Goal: Task Accomplishment & Management: Manage account settings

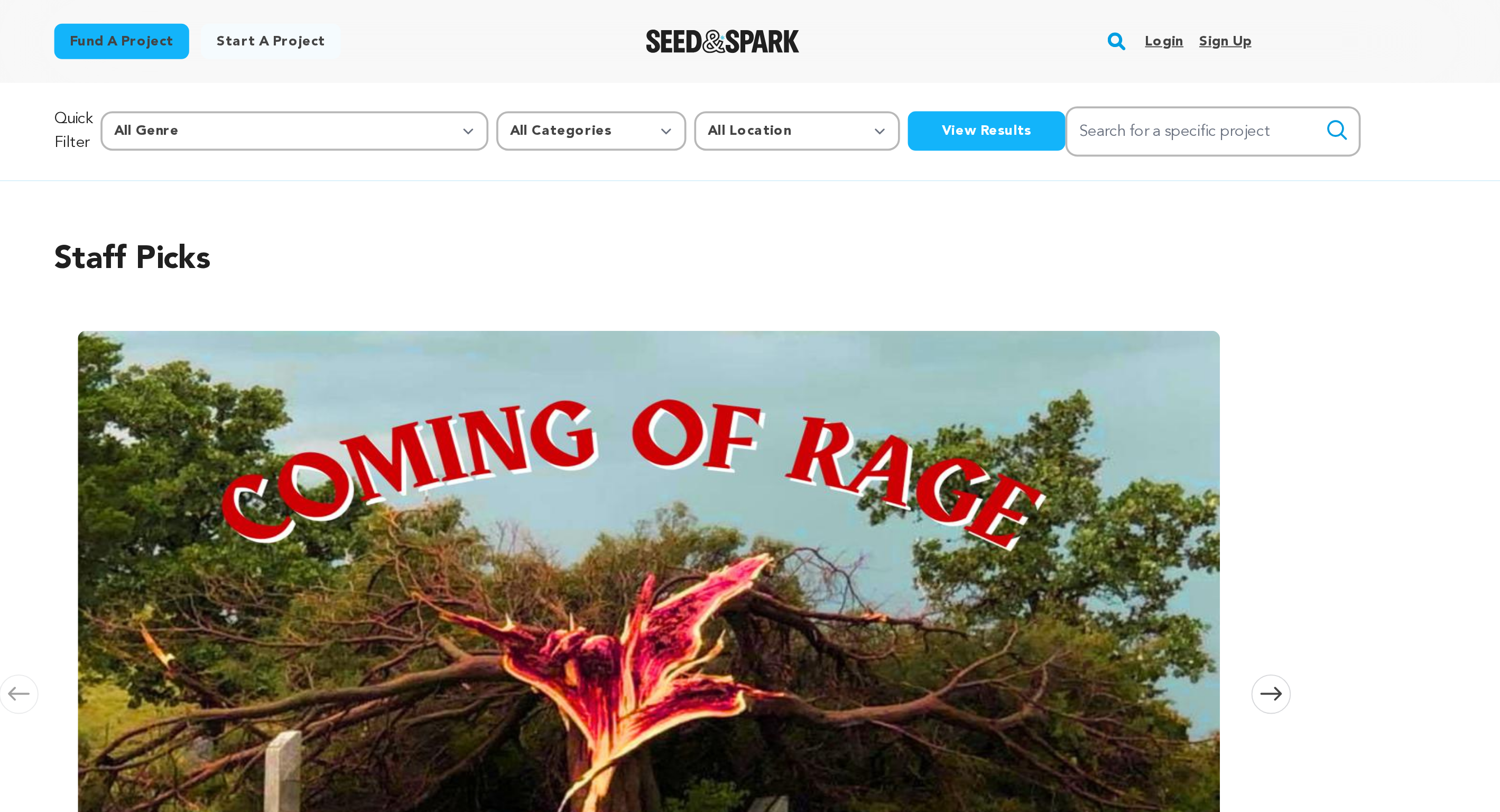
click at [1024, 23] on link "Login" at bounding box center [1024, 23] width 21 height 17
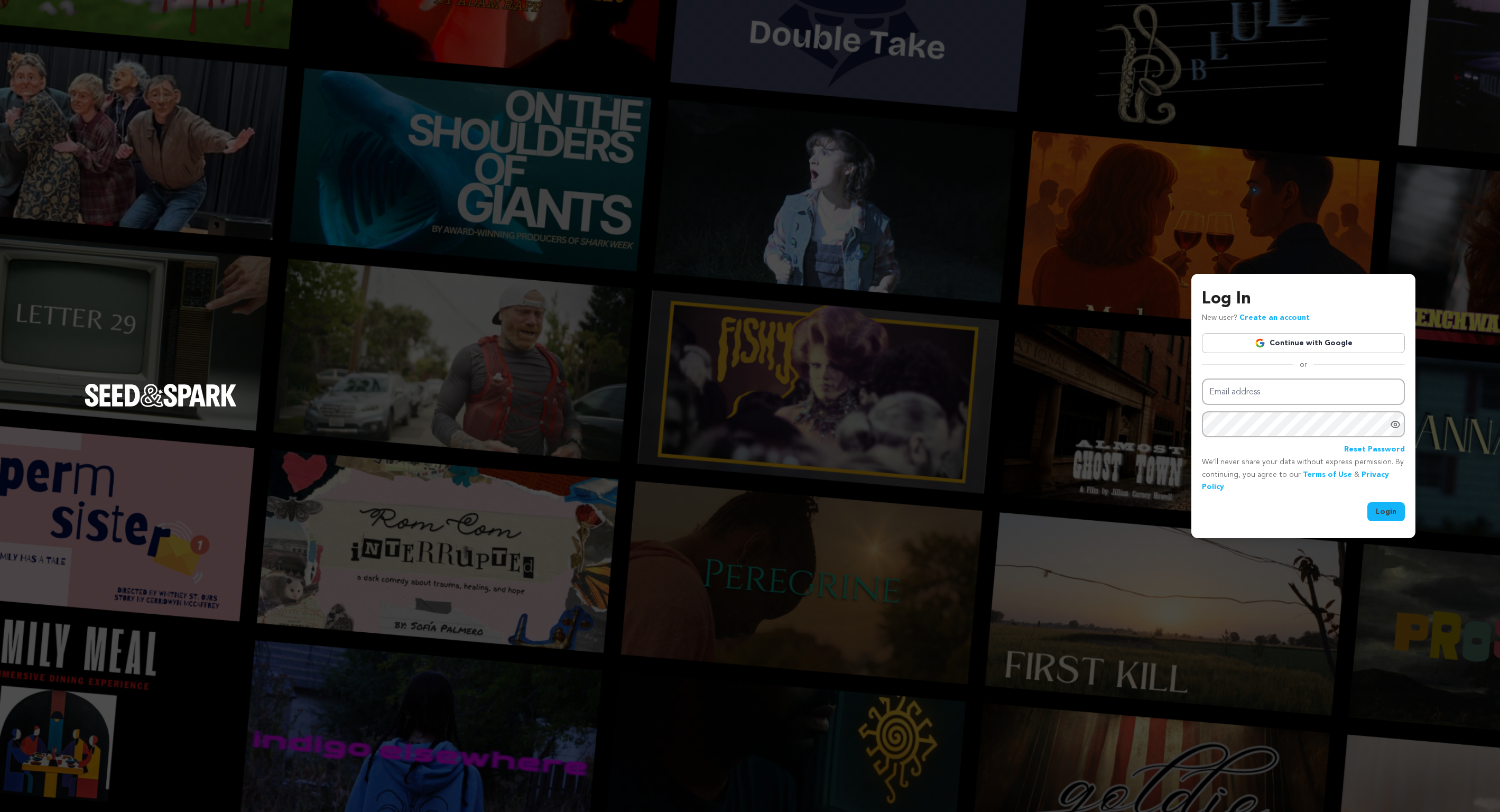
click at [1281, 345] on link "Continue with Google" at bounding box center [1304, 342] width 203 height 20
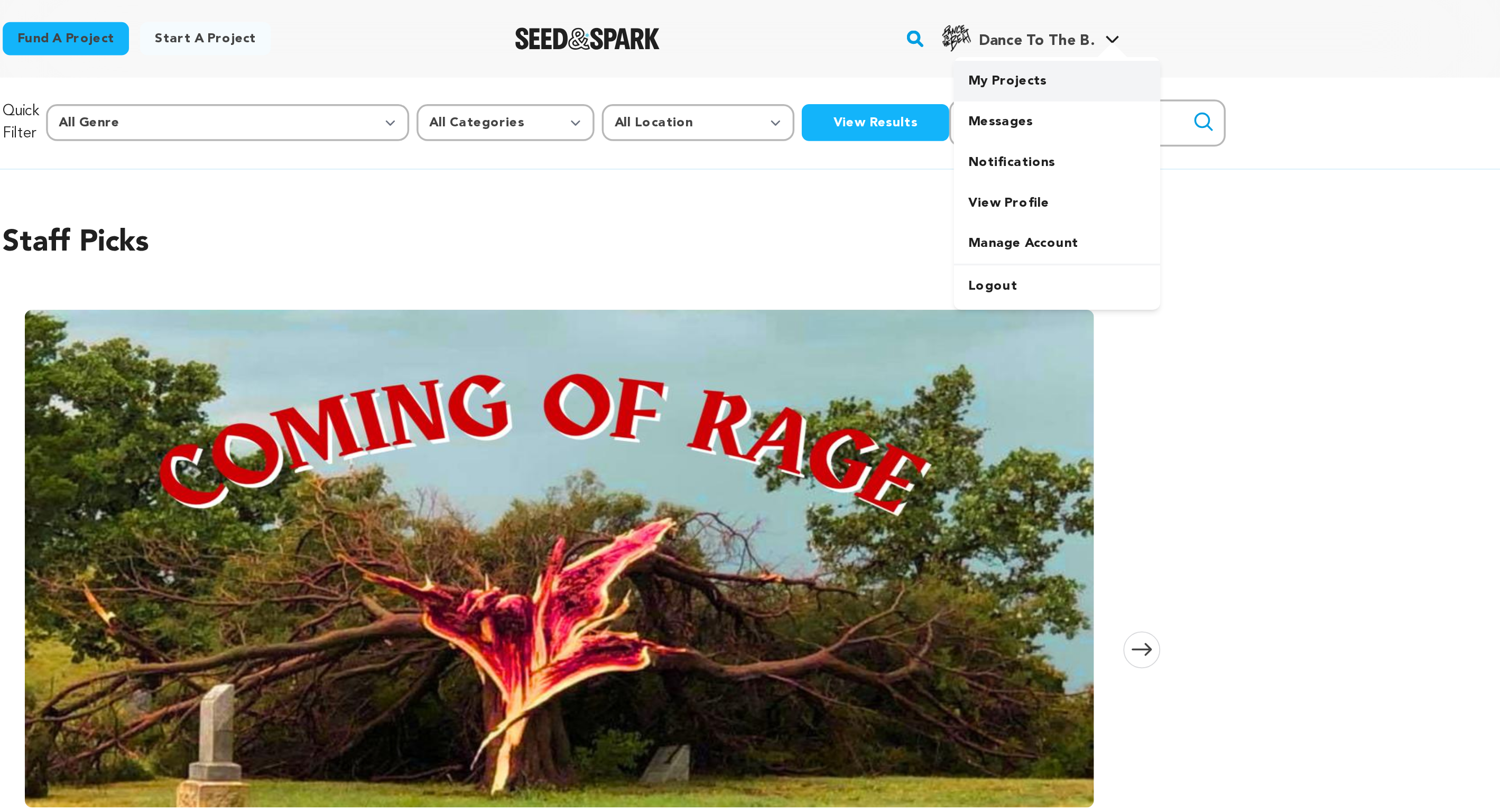
click at [1009, 46] on link "My Projects" at bounding box center [1033, 46] width 118 height 23
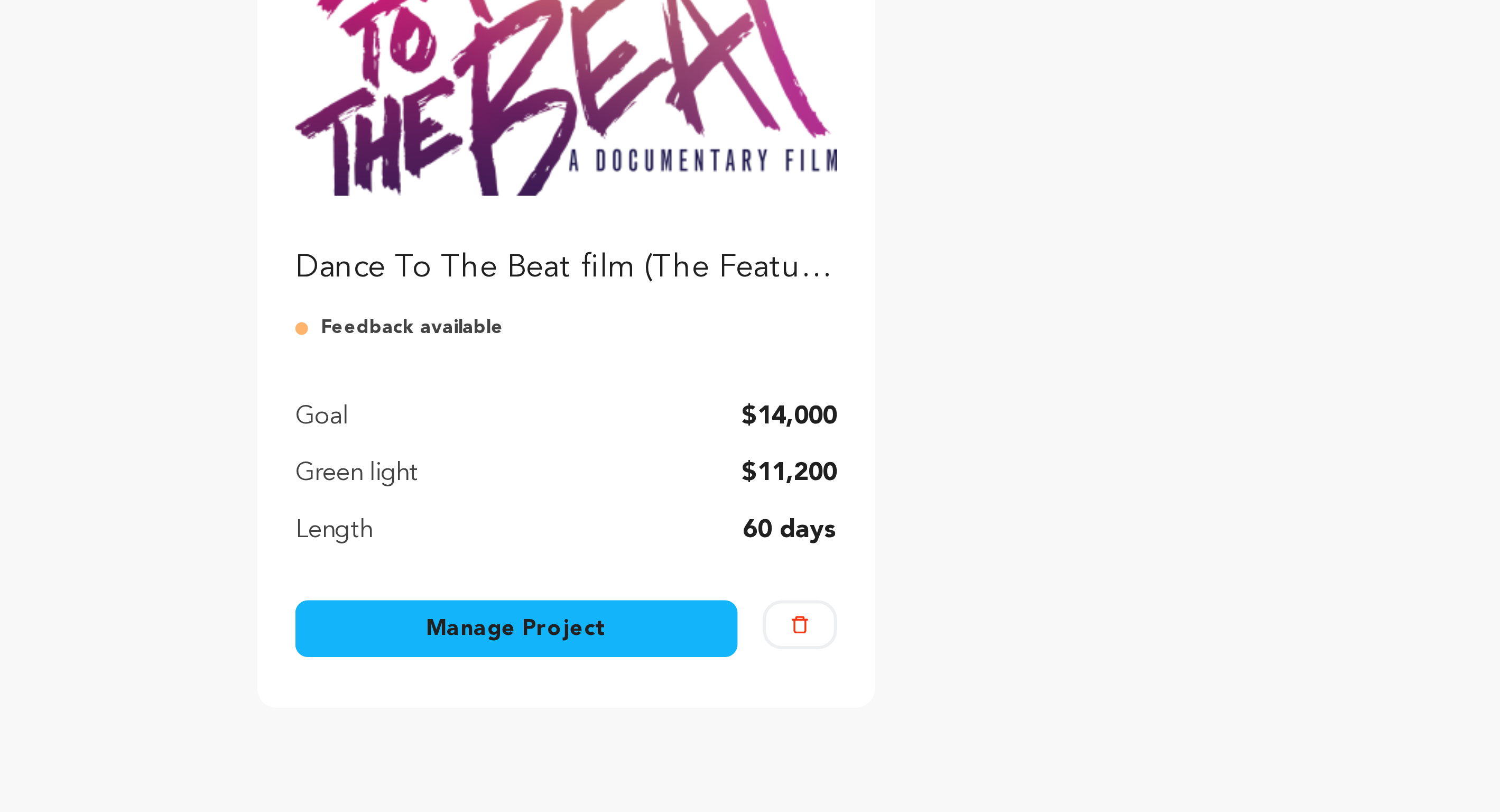
click at [542, 414] on link "Manage Project" at bounding box center [514, 413] width 148 height 19
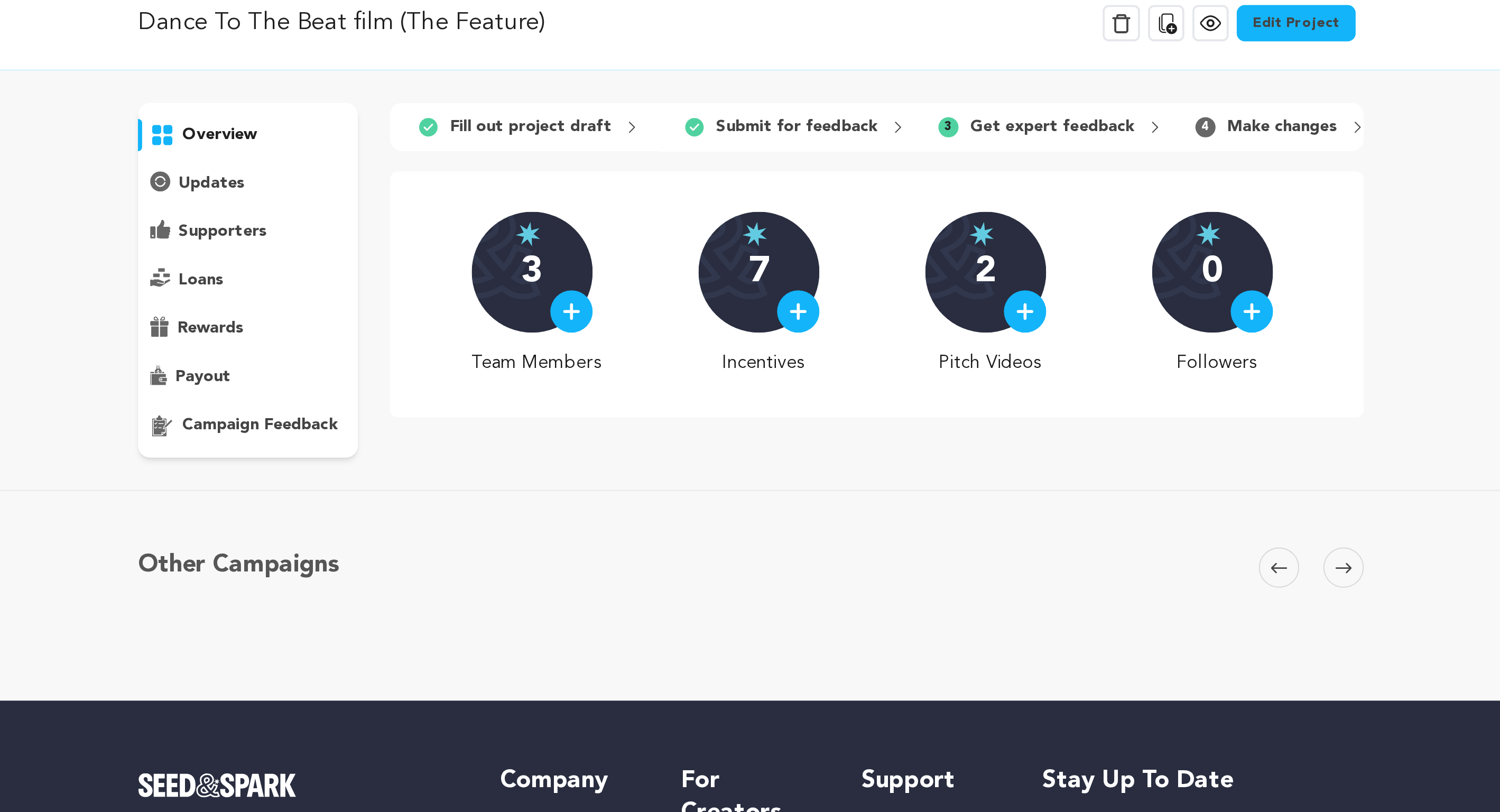
click at [632, 200] on div "3" at bounding box center [634, 198] width 63 height 63
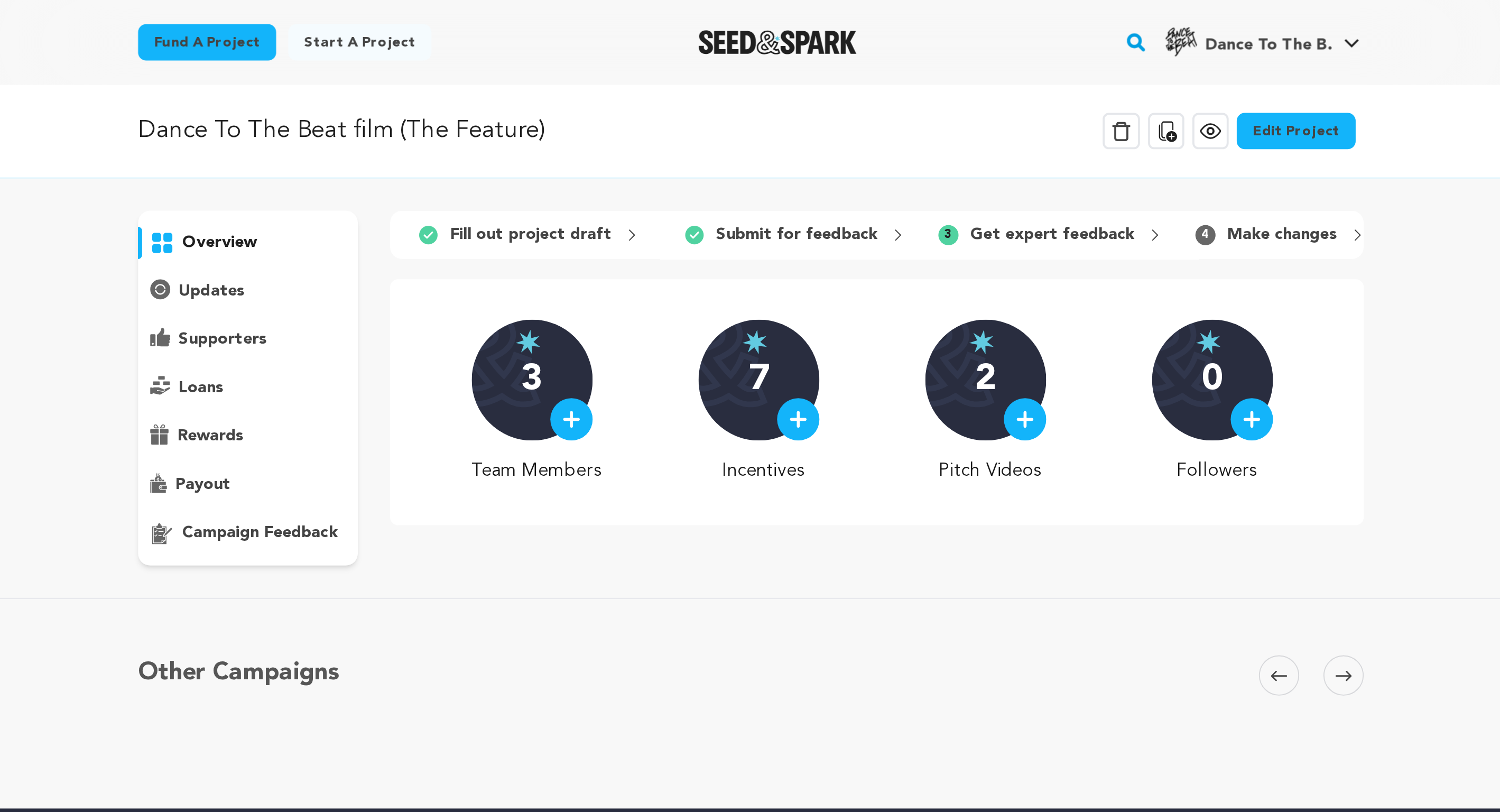
click at [475, 121] on p "overview" at bounding box center [472, 127] width 39 height 12
click at [1030, 65] on link "Edit Project" at bounding box center [1036, 69] width 62 height 19
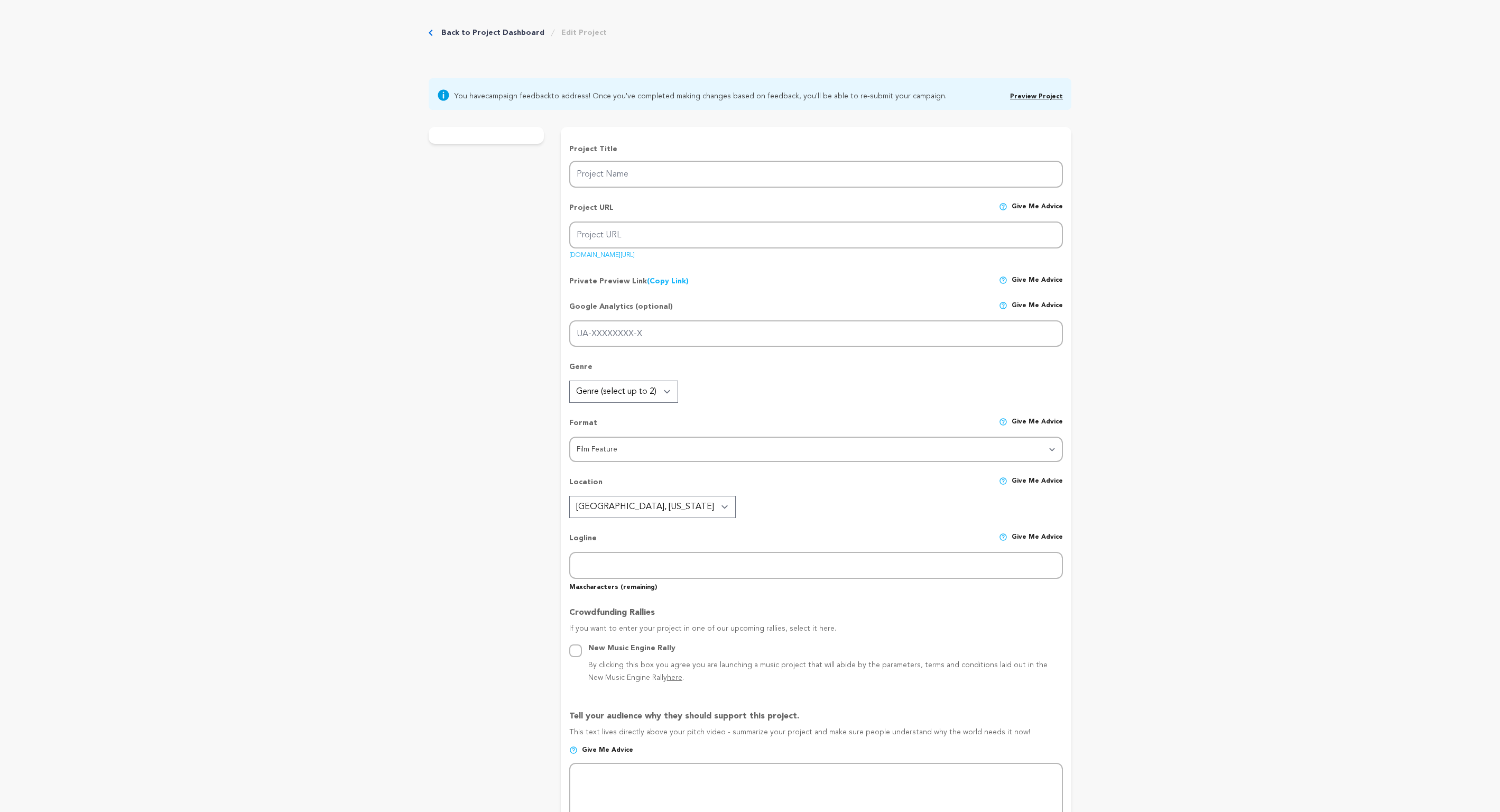
type input "Dance To The Beat film (The Feature)"
type input "dancetothebeatfilm"
type input "A dance and music documentary that chronicles the Afro dance movement originati…"
type textarea "Afro dance is a global force rooted in rich African culture. This film honors i…"
type textarea "Our film, "Dance to the Beat," is a love letter to Afro dance's roots. We aim t…"
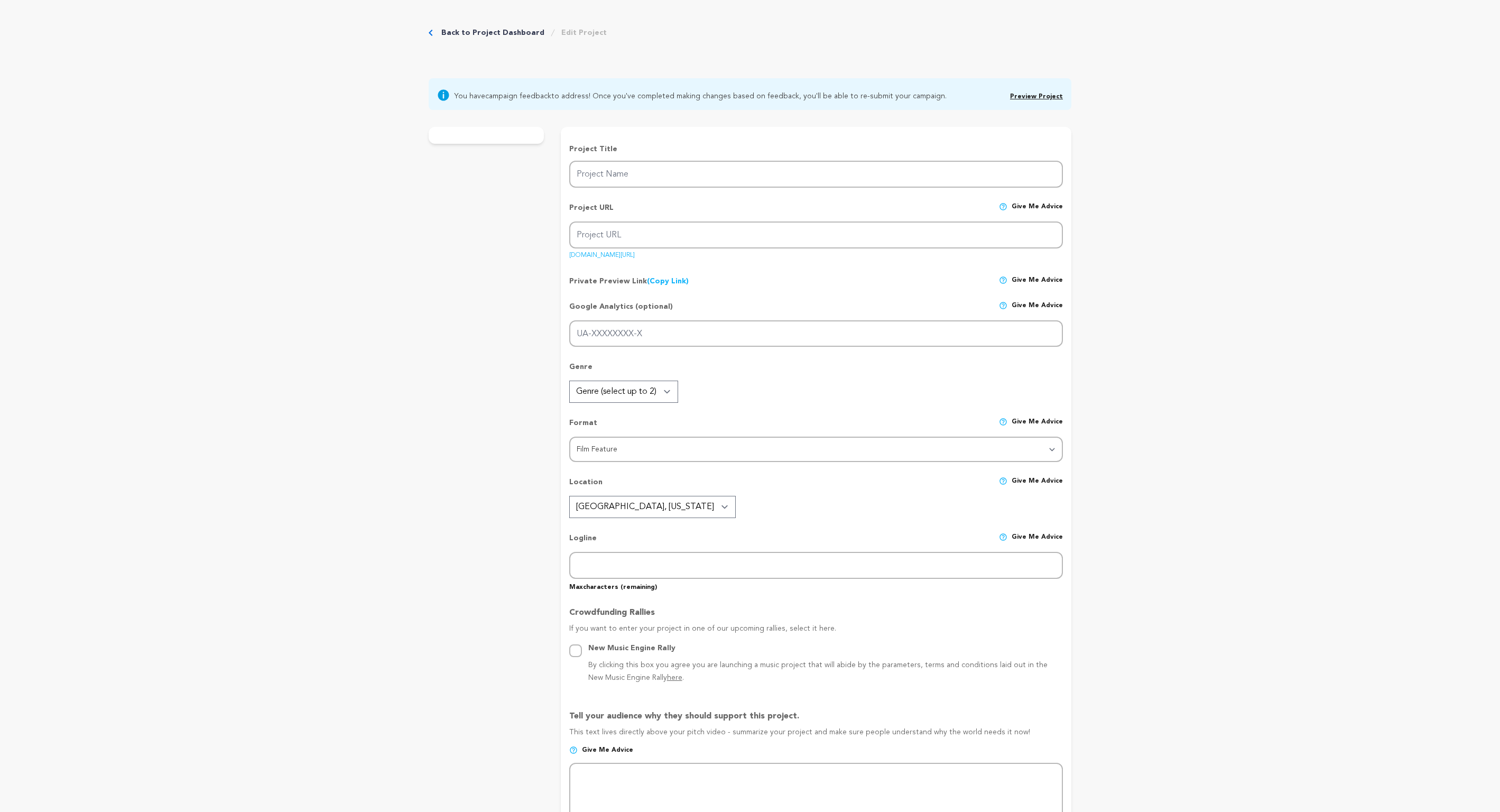
type textarea "Alliance of Women Directors Brown Girl Doc Mafia"
radio input "true"
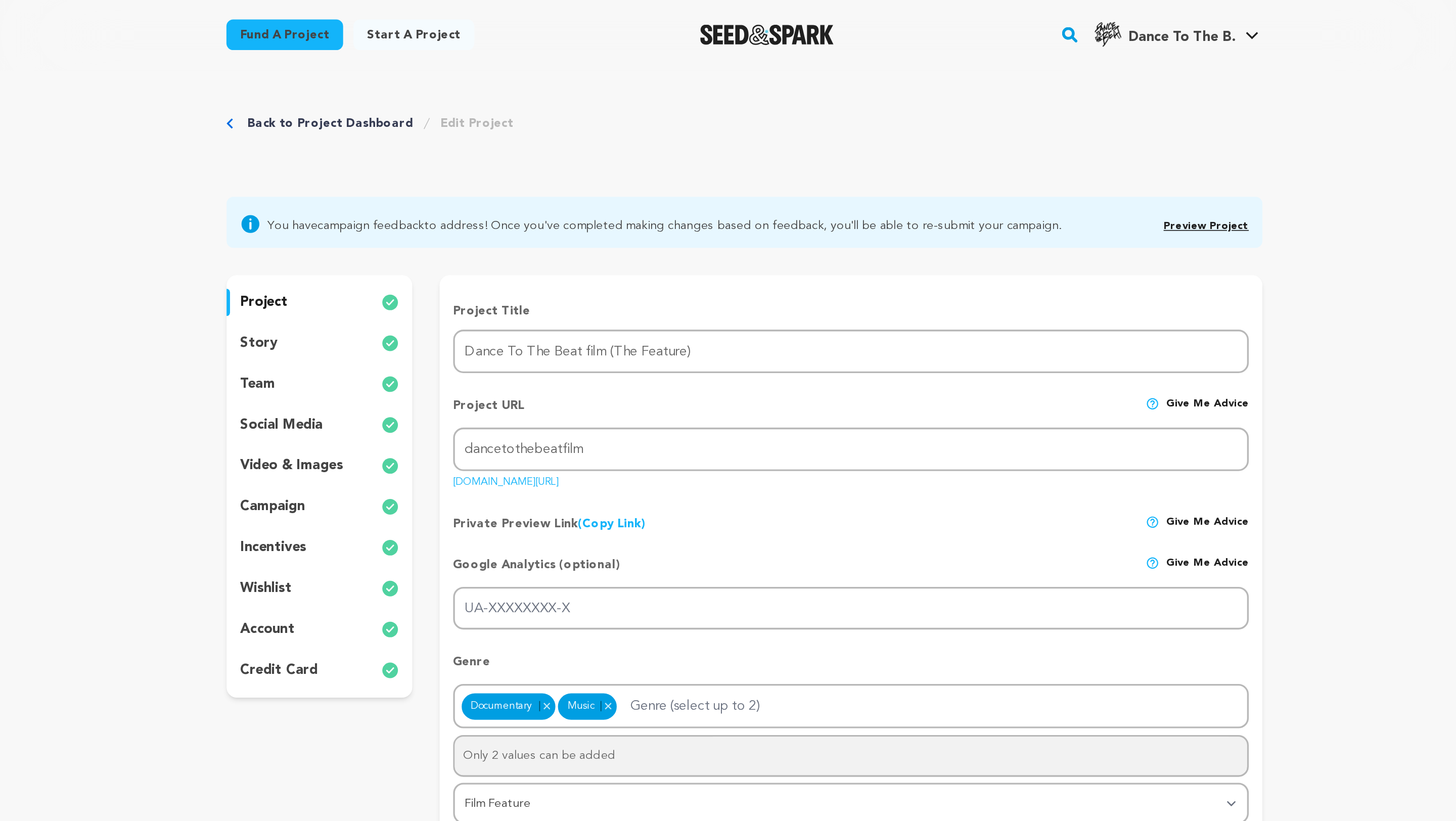
click at [996, 133] on link "Preview Project" at bounding box center [1002, 135] width 50 height 6
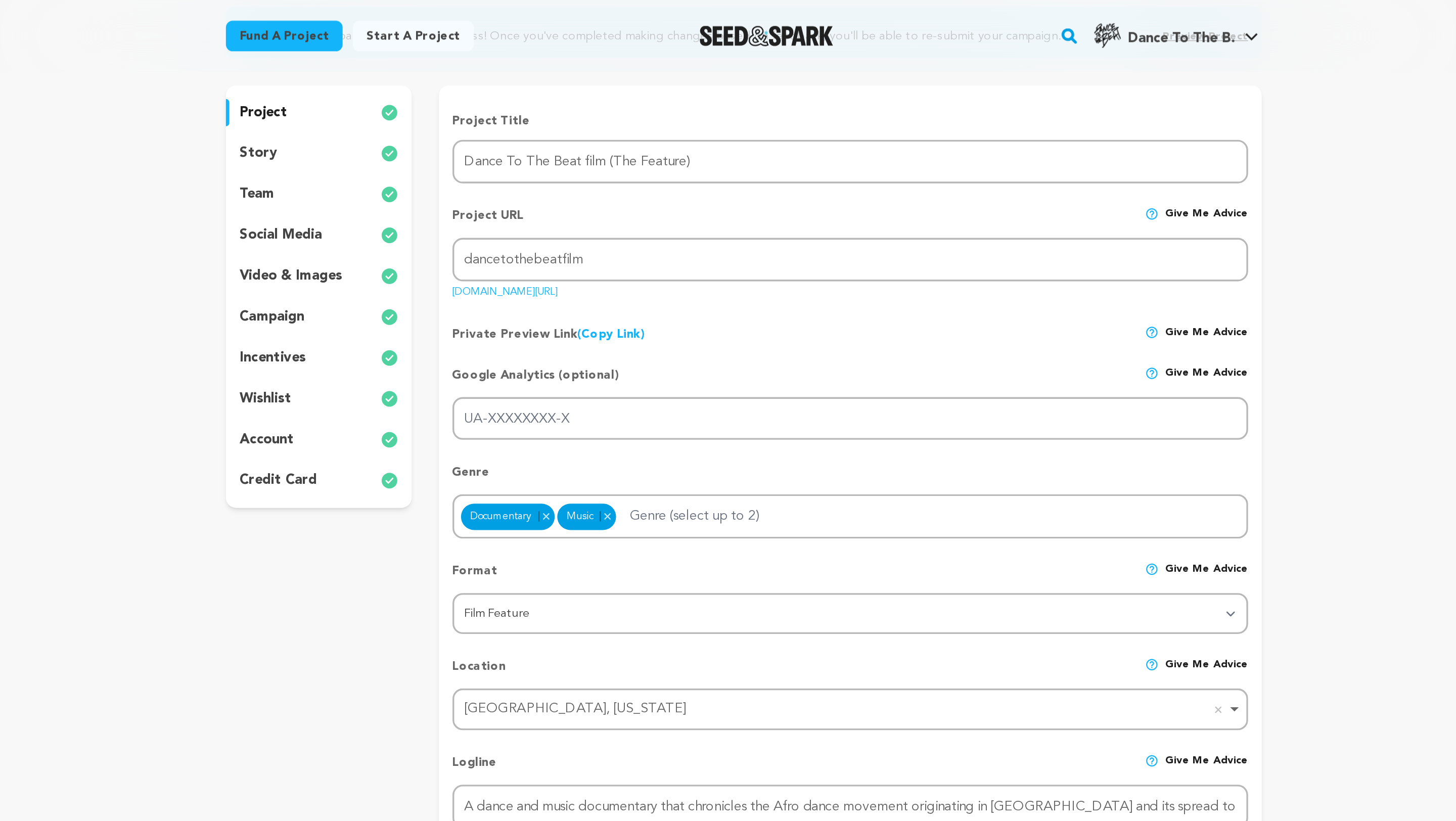
scroll to position [108, 0]
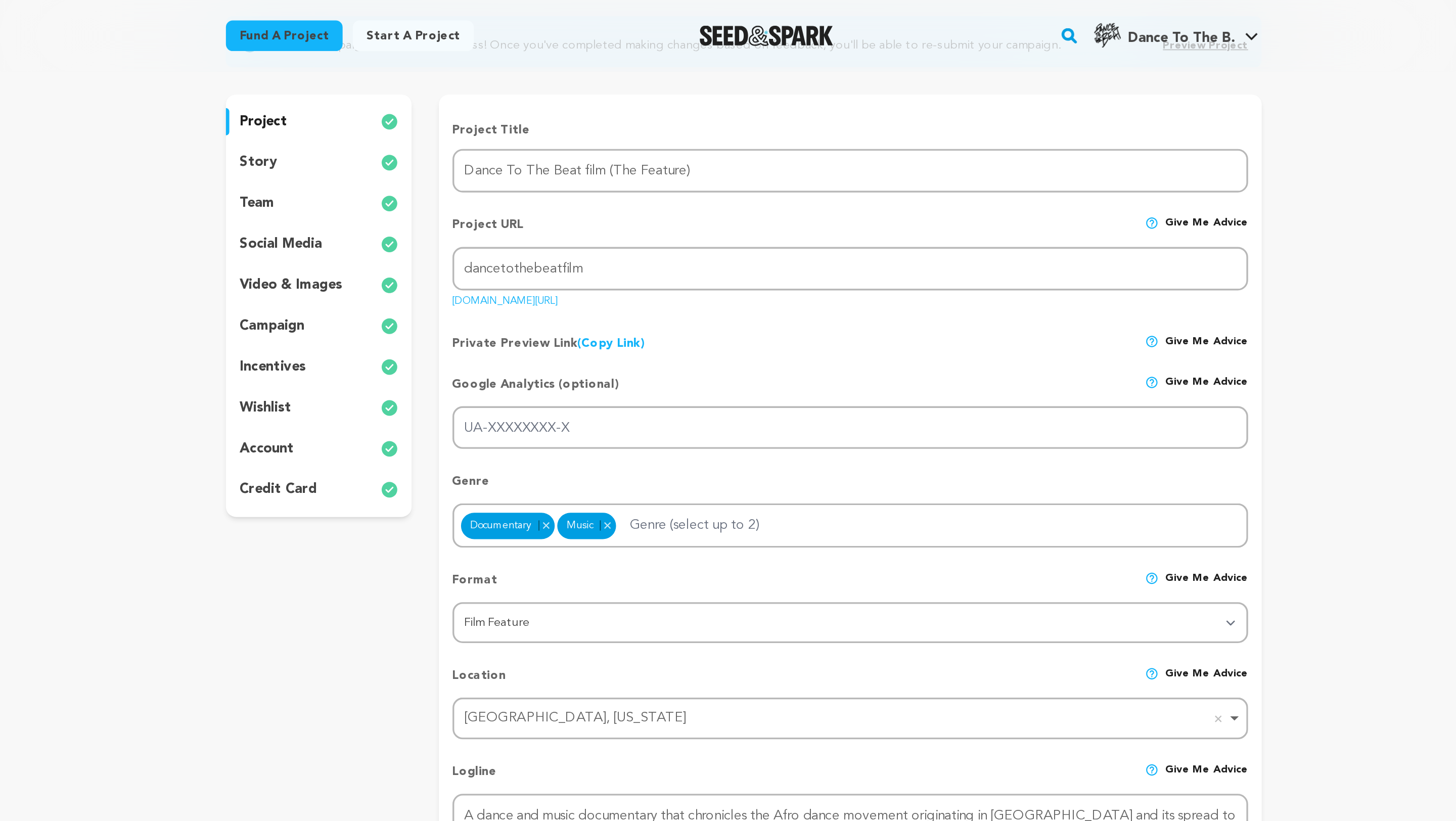
click at [448, 105] on div "project story team social media video & images campaign incentives wishlist acc…" at bounding box center [476, 181] width 111 height 251
click at [443, 95] on p "story" at bounding box center [440, 96] width 22 height 12
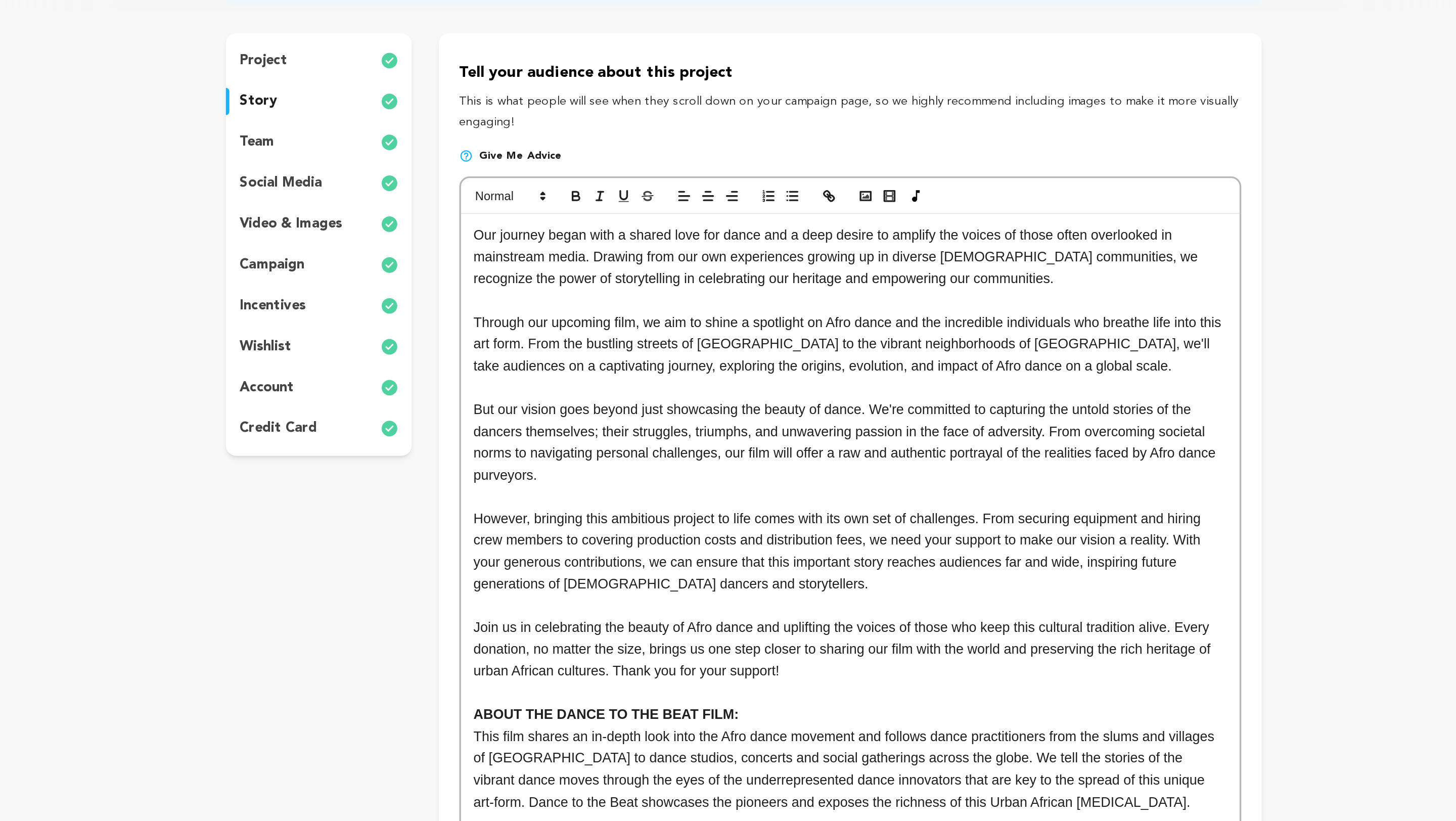
click at [567, 228] on p "Through our upcoming film, we aim to shine a spotlight on Afro dance and the in…" at bounding box center [791, 240] width 447 height 39
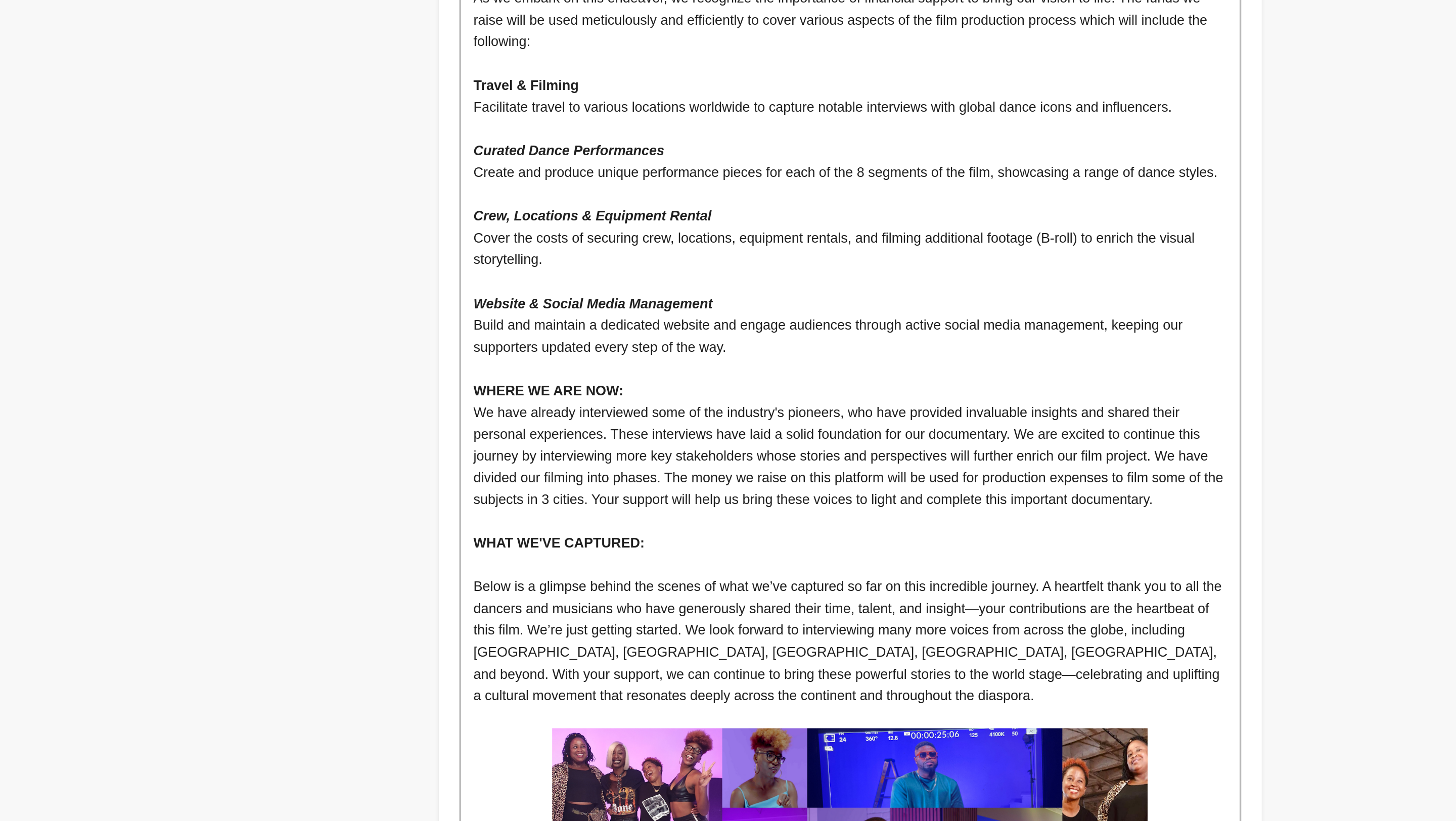
scroll to position [1078, 0]
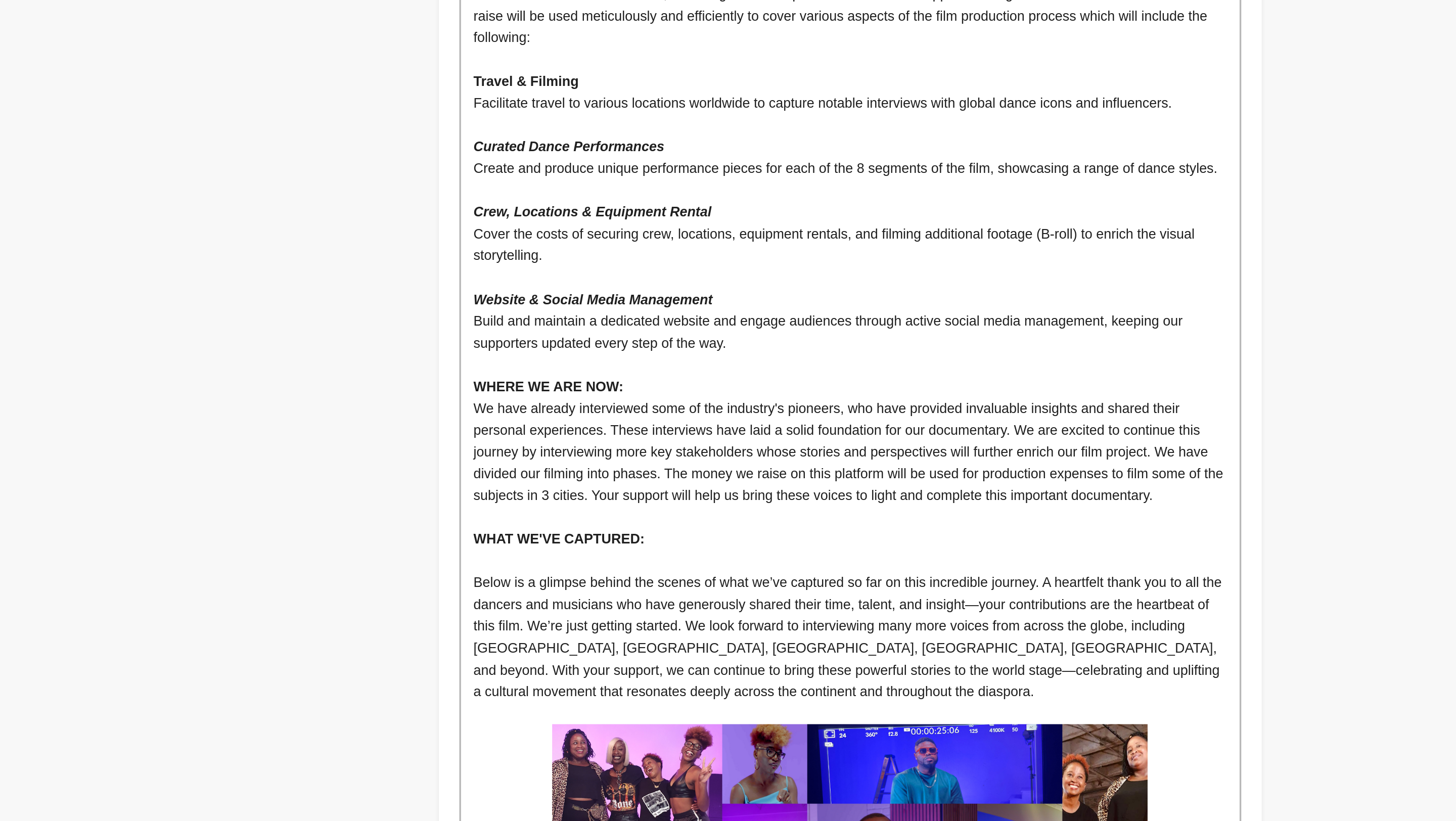
click at [567, 706] on p "Below is a glimpse behind the scenes of what we’ve captured so far on this incr…" at bounding box center [791, 711] width 447 height 78
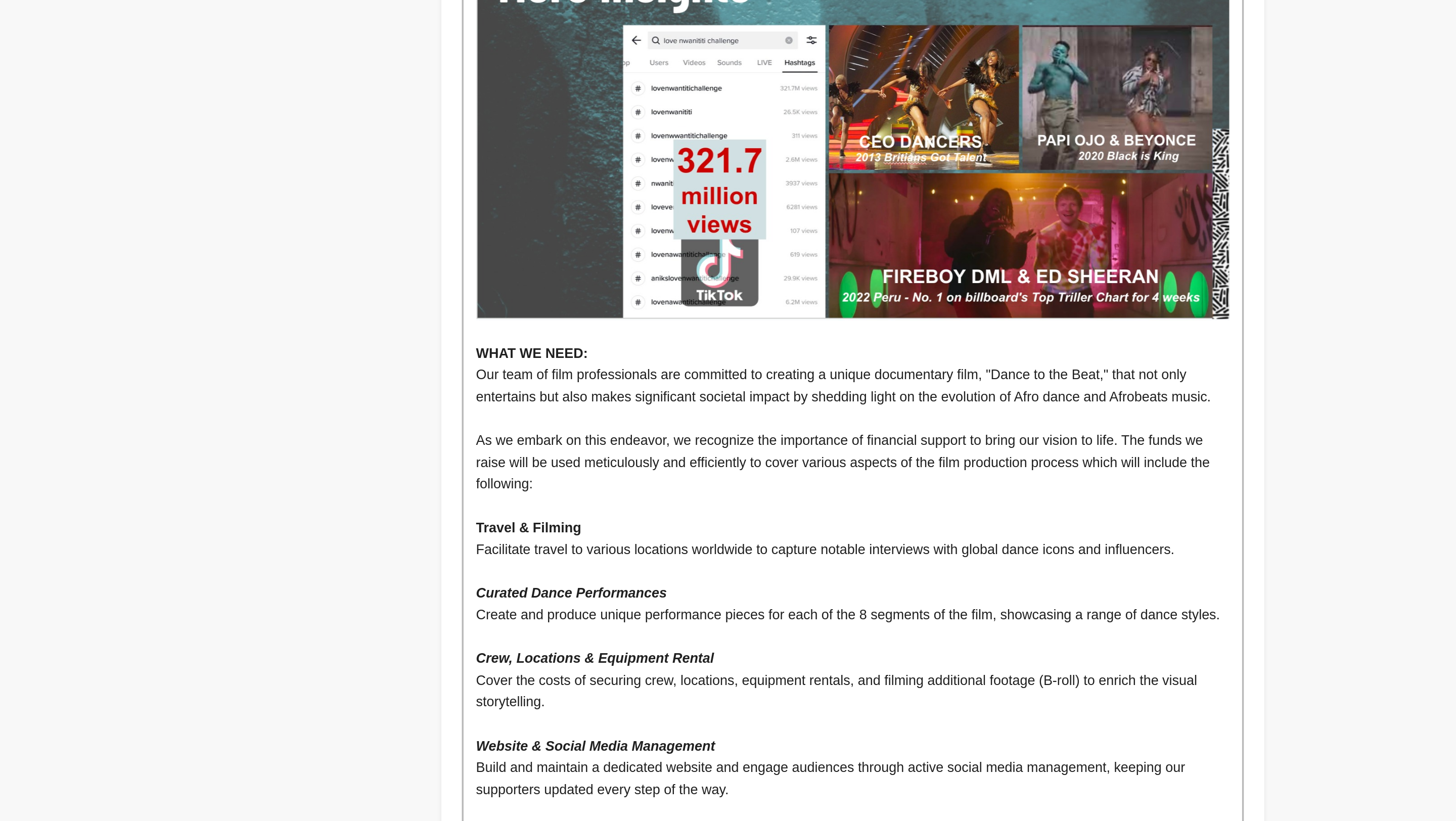
scroll to position [812, 0]
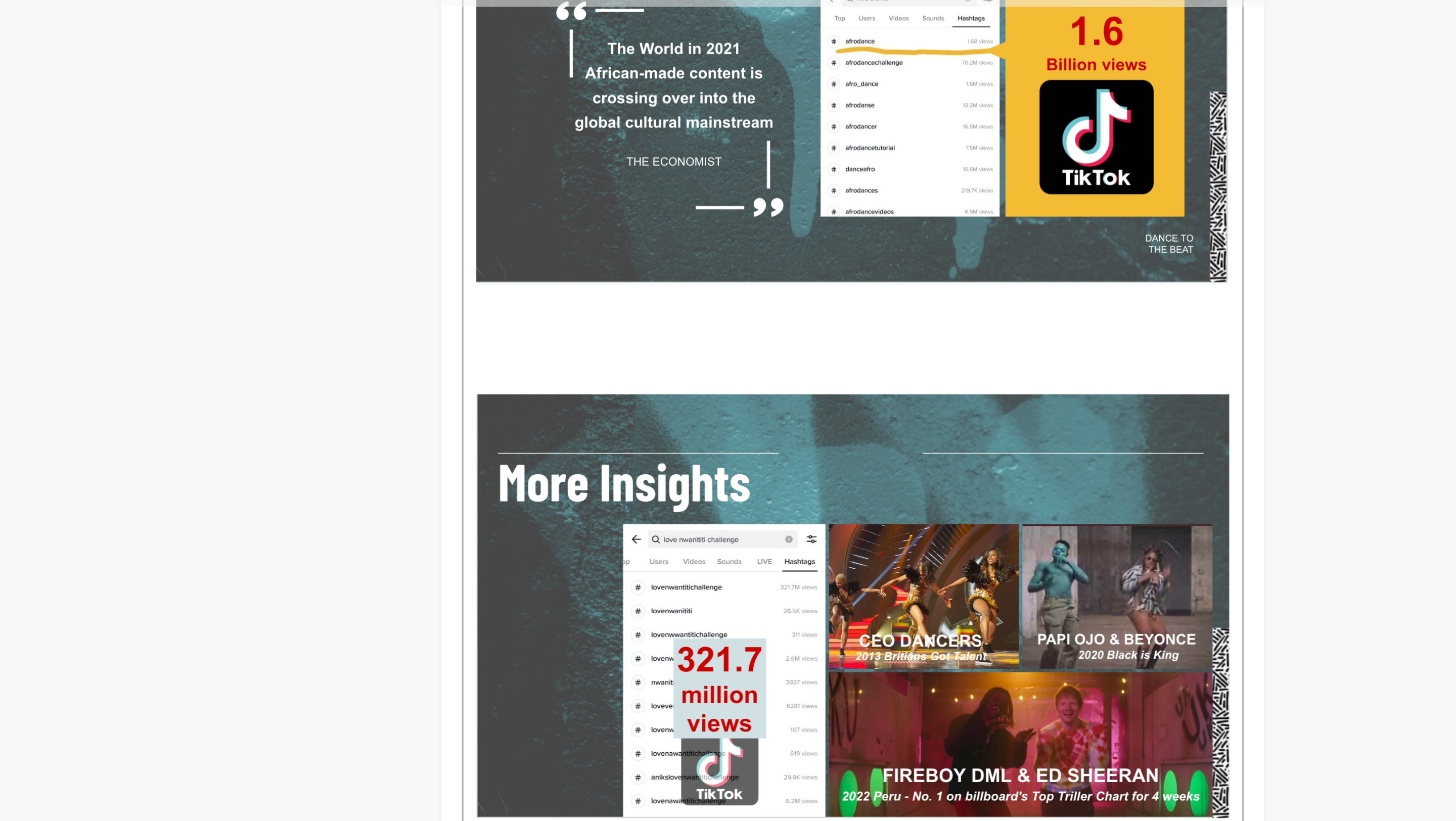
click at [616, 245] on p at bounding box center [791, 240] width 447 height 13
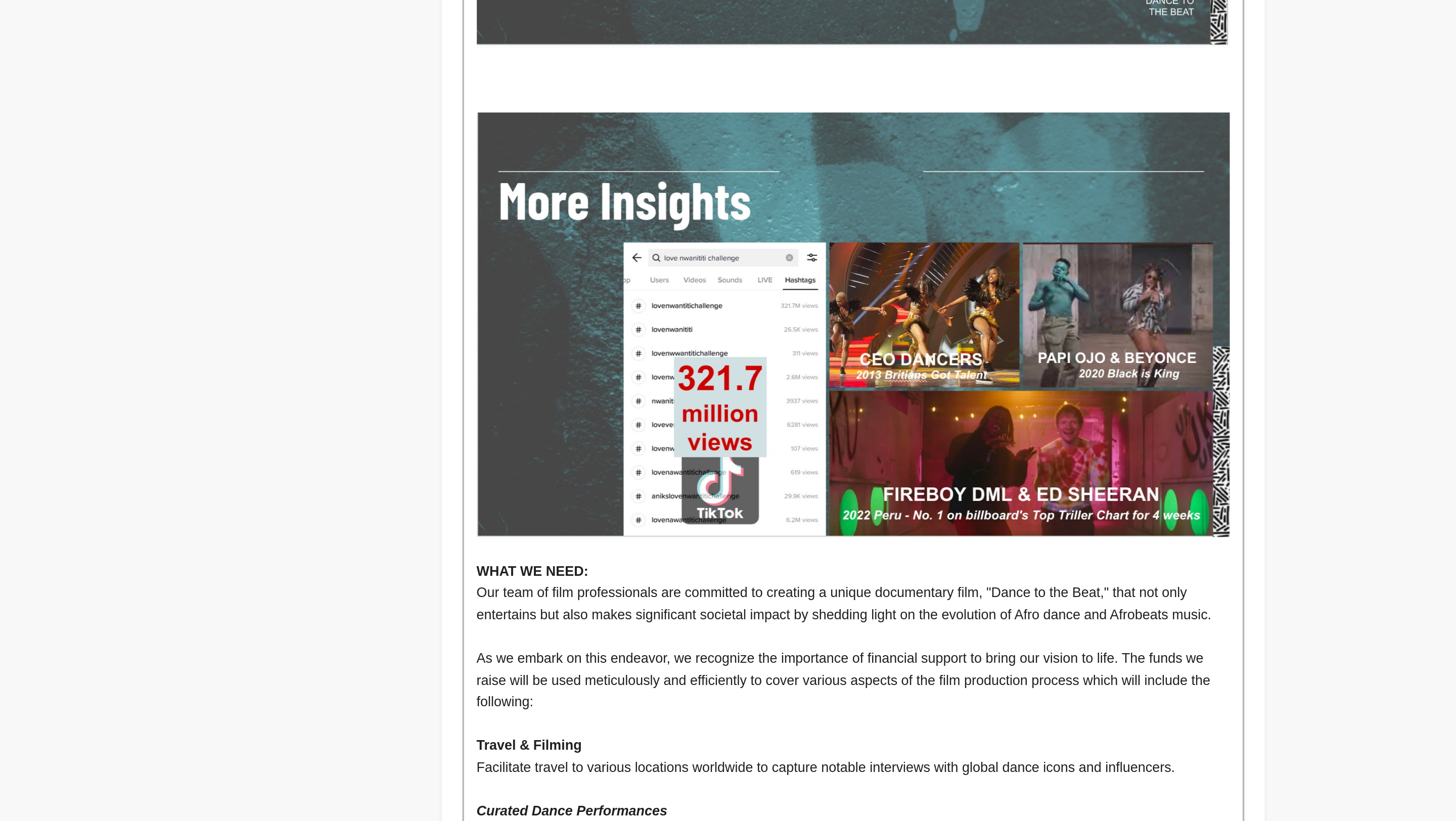
scroll to position [659, 0]
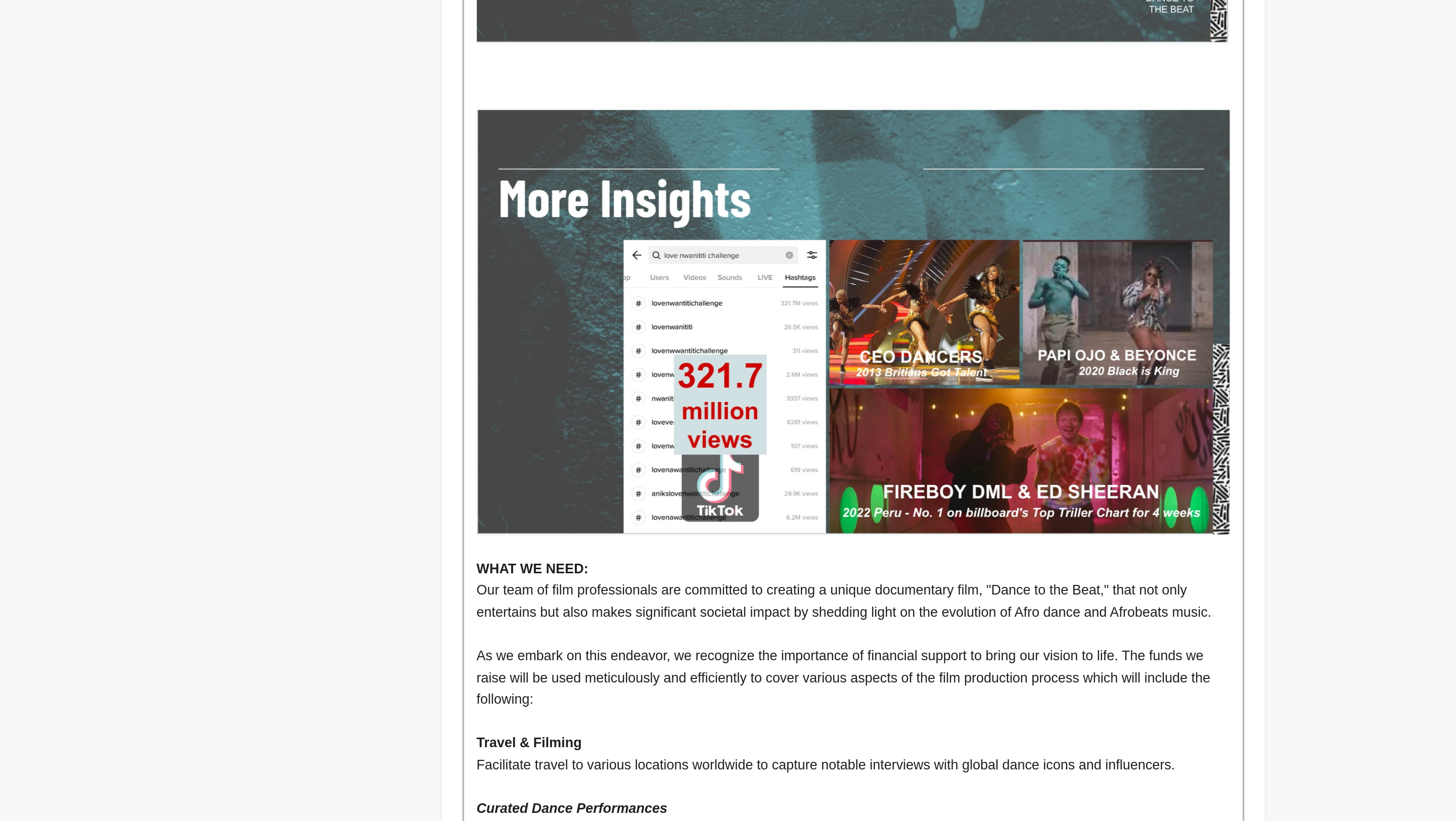
click at [576, 387] on p at bounding box center [791, 393] width 447 height 13
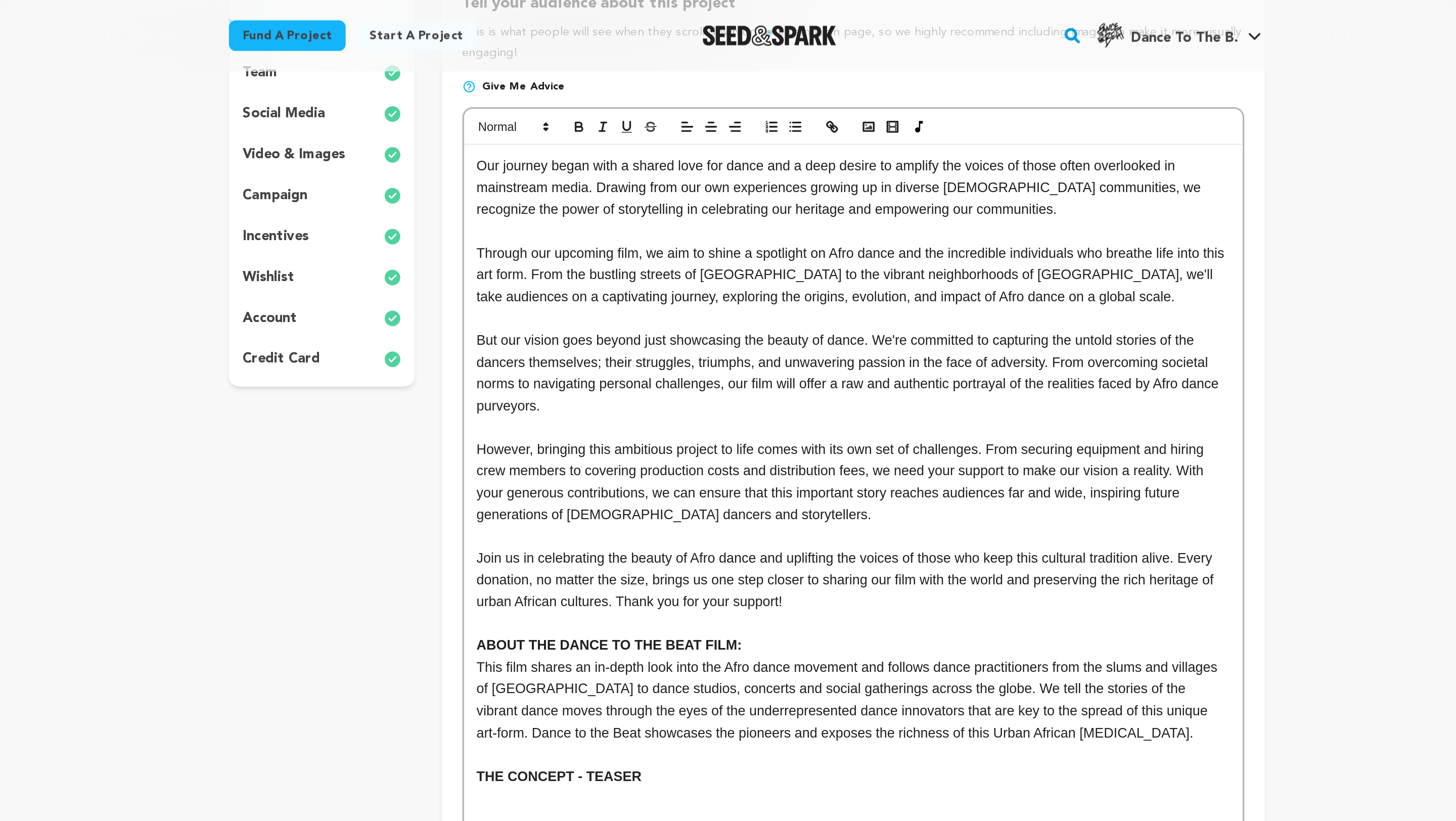
scroll to position [0, 0]
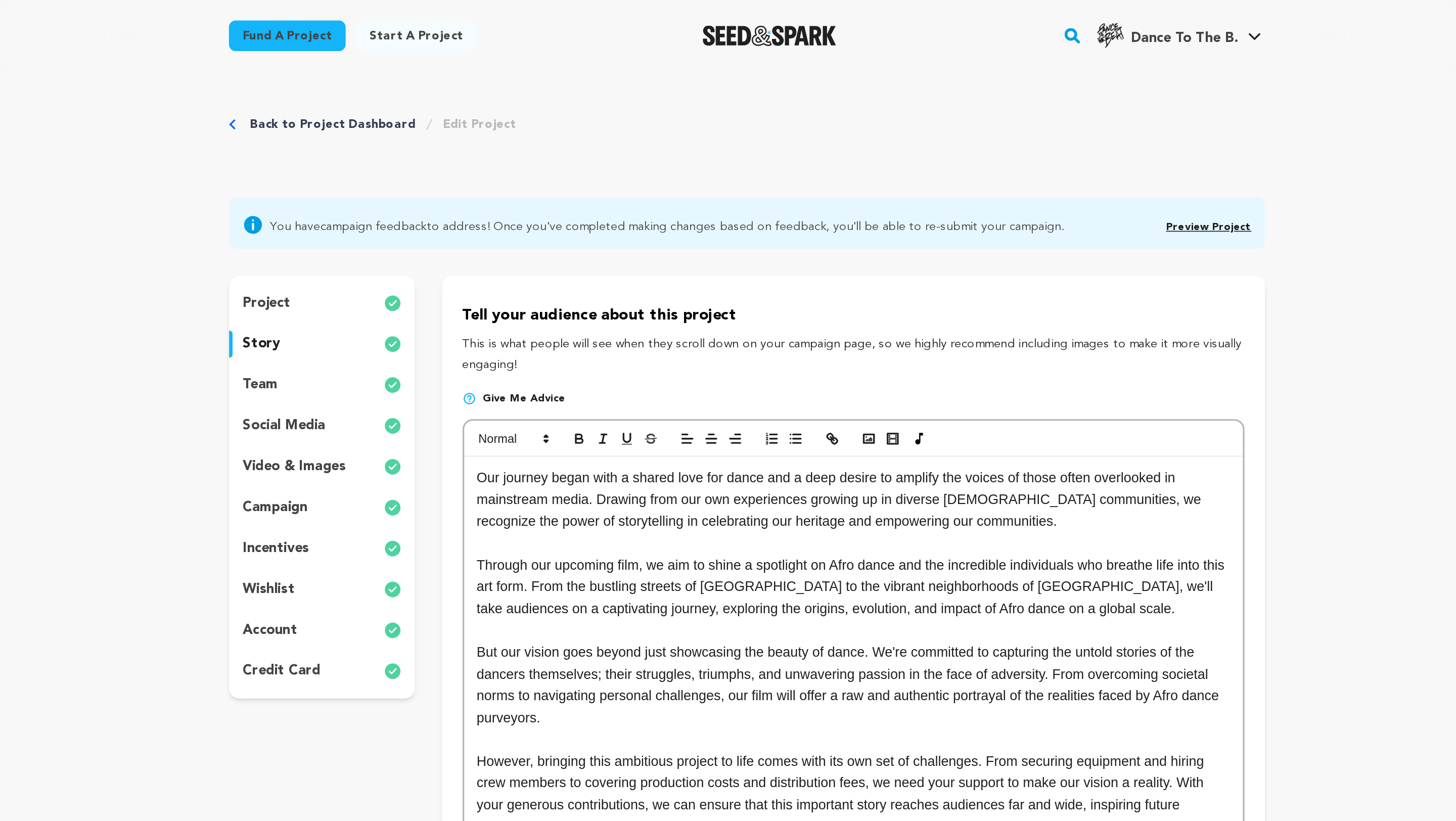
click at [1000, 133] on link "Preview Project" at bounding box center [1002, 135] width 50 height 6
click at [443, 208] on p "story" at bounding box center [440, 203] width 22 height 12
click at [449, 224] on div "team" at bounding box center [476, 228] width 111 height 16
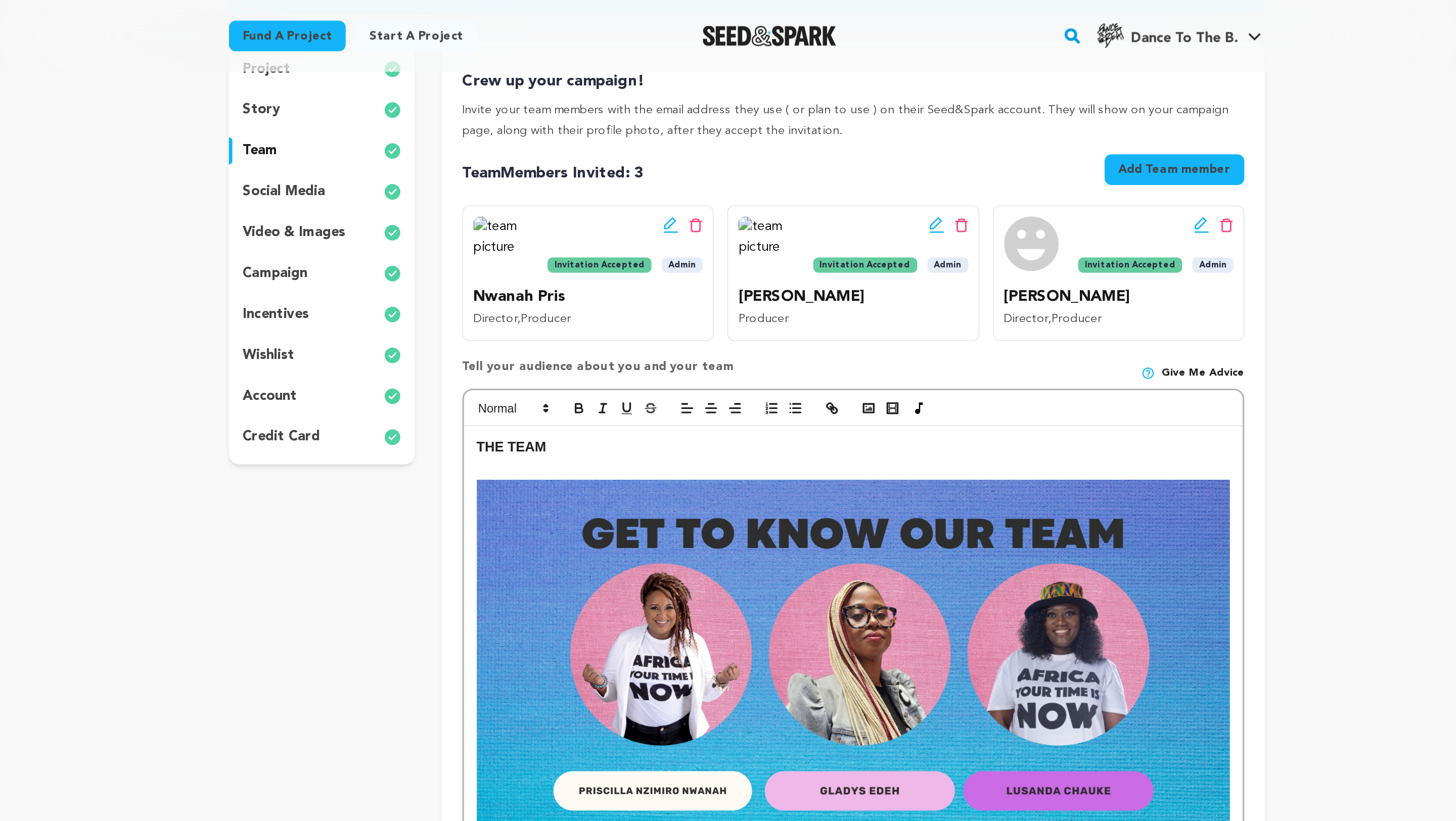
scroll to position [132, 0]
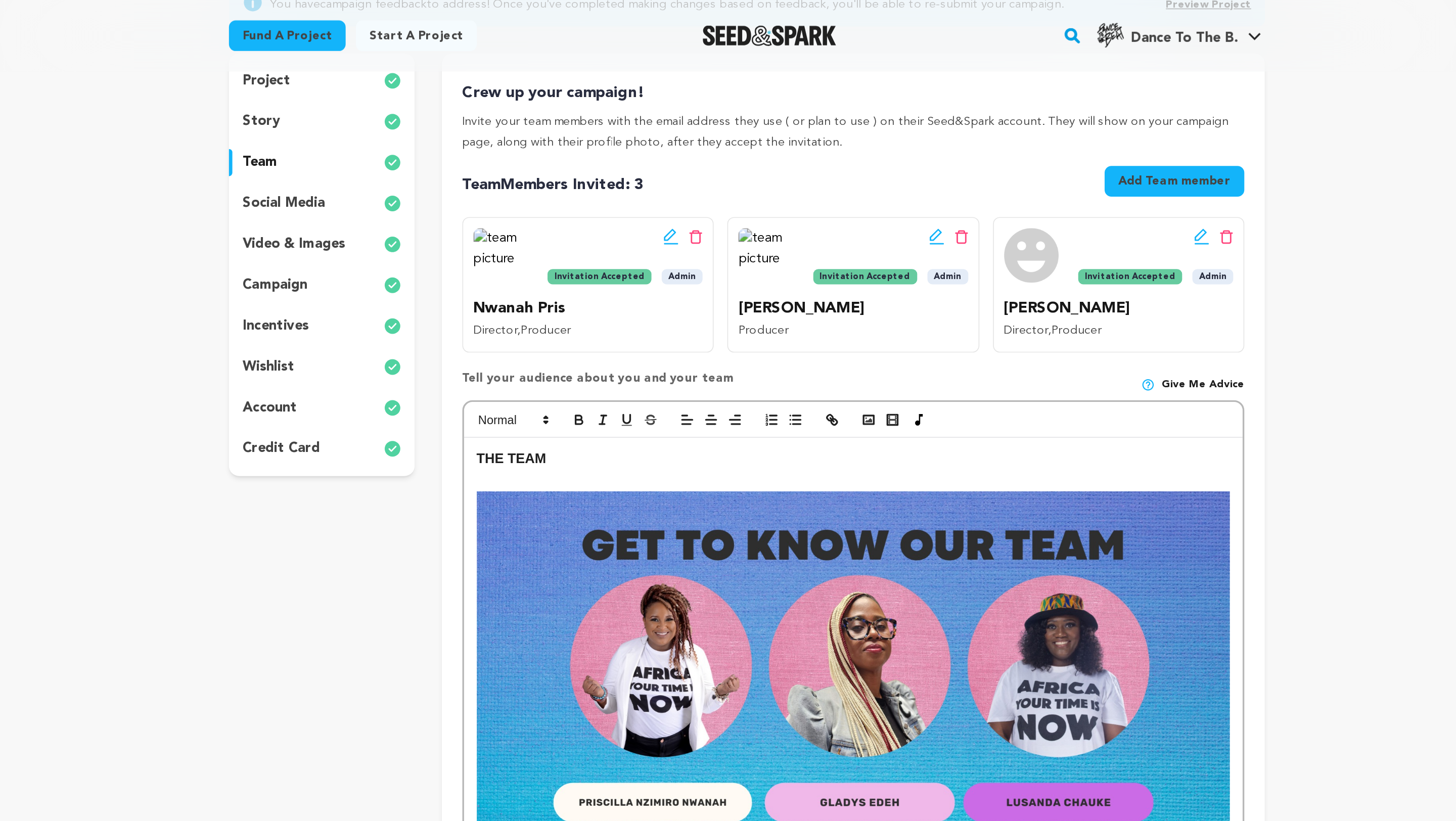
click at [438, 122] on p "social media" at bounding box center [453, 120] width 49 height 12
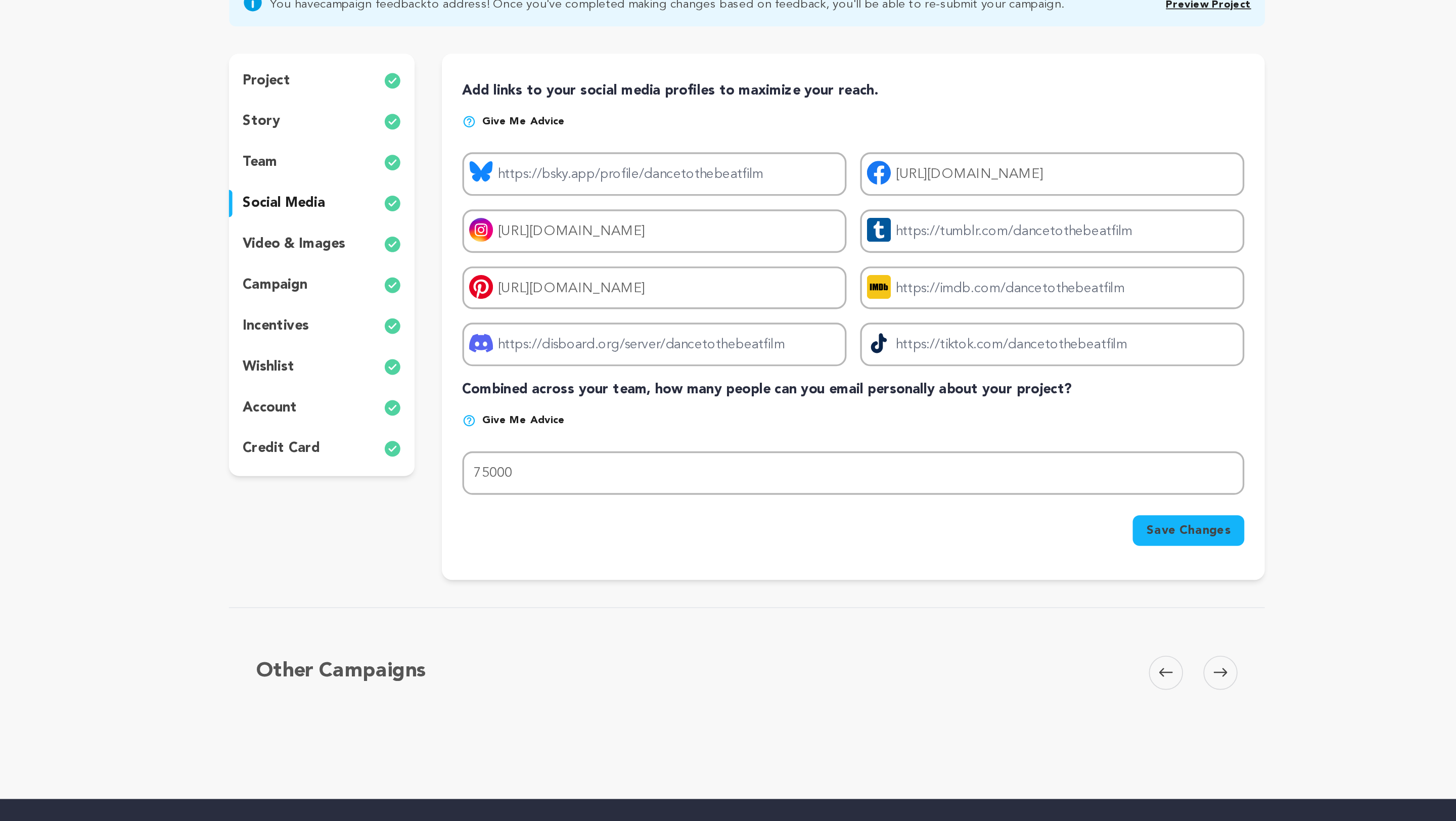
click at [441, 168] on p "team" at bounding box center [439, 167] width 21 height 12
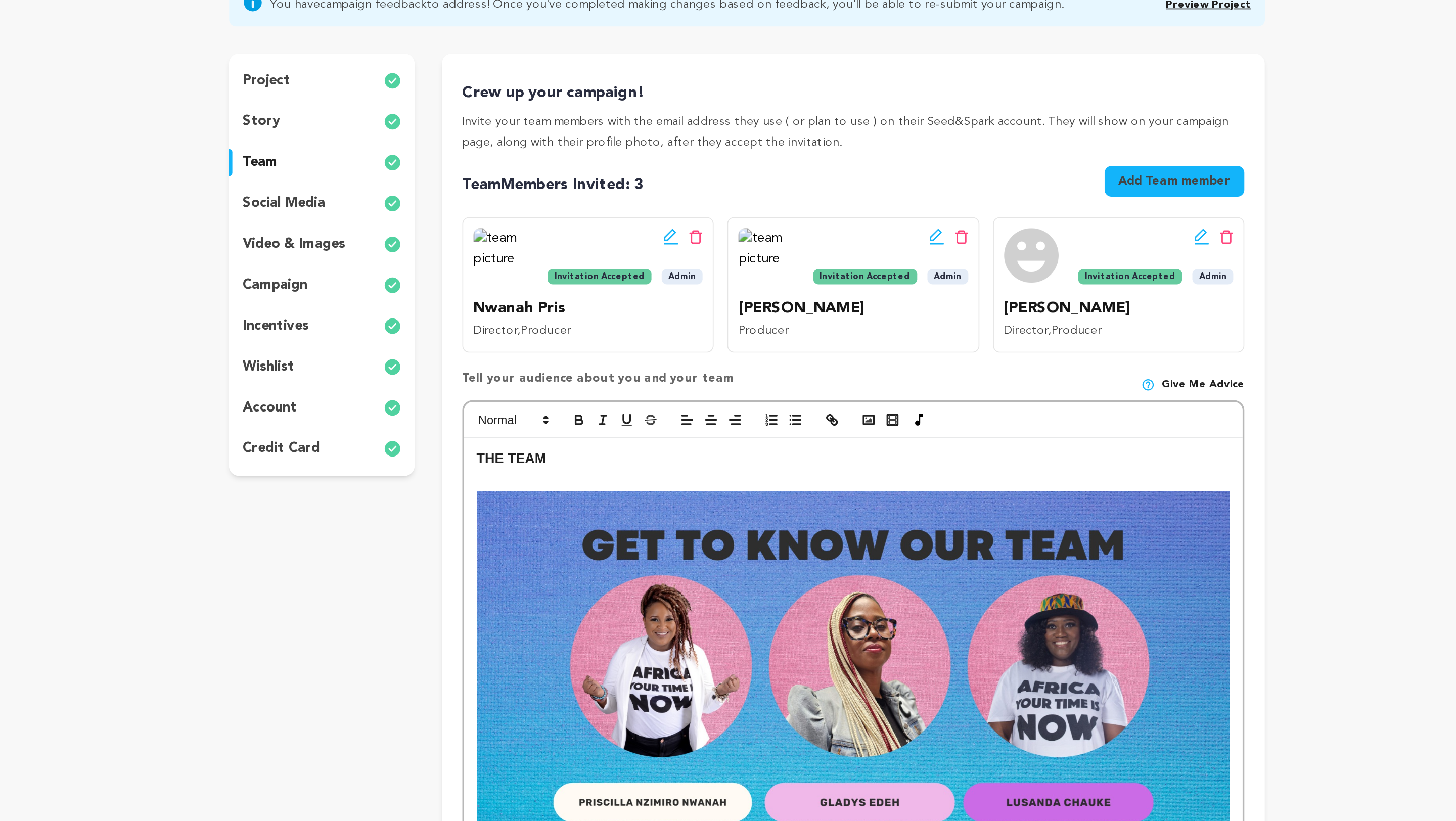
click at [441, 147] on p "story" at bounding box center [440, 143] width 22 height 12
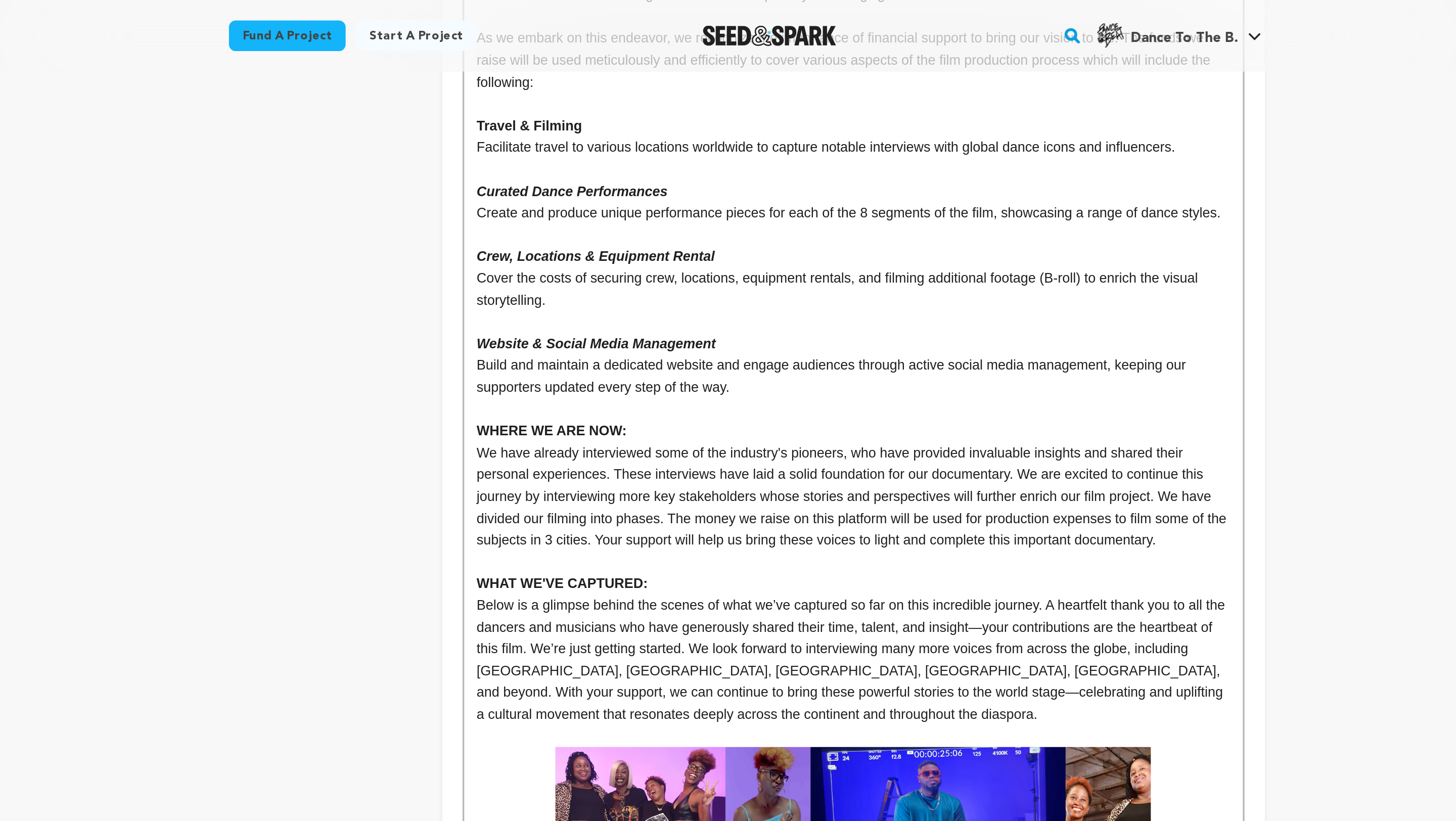
scroll to position [1344, 0]
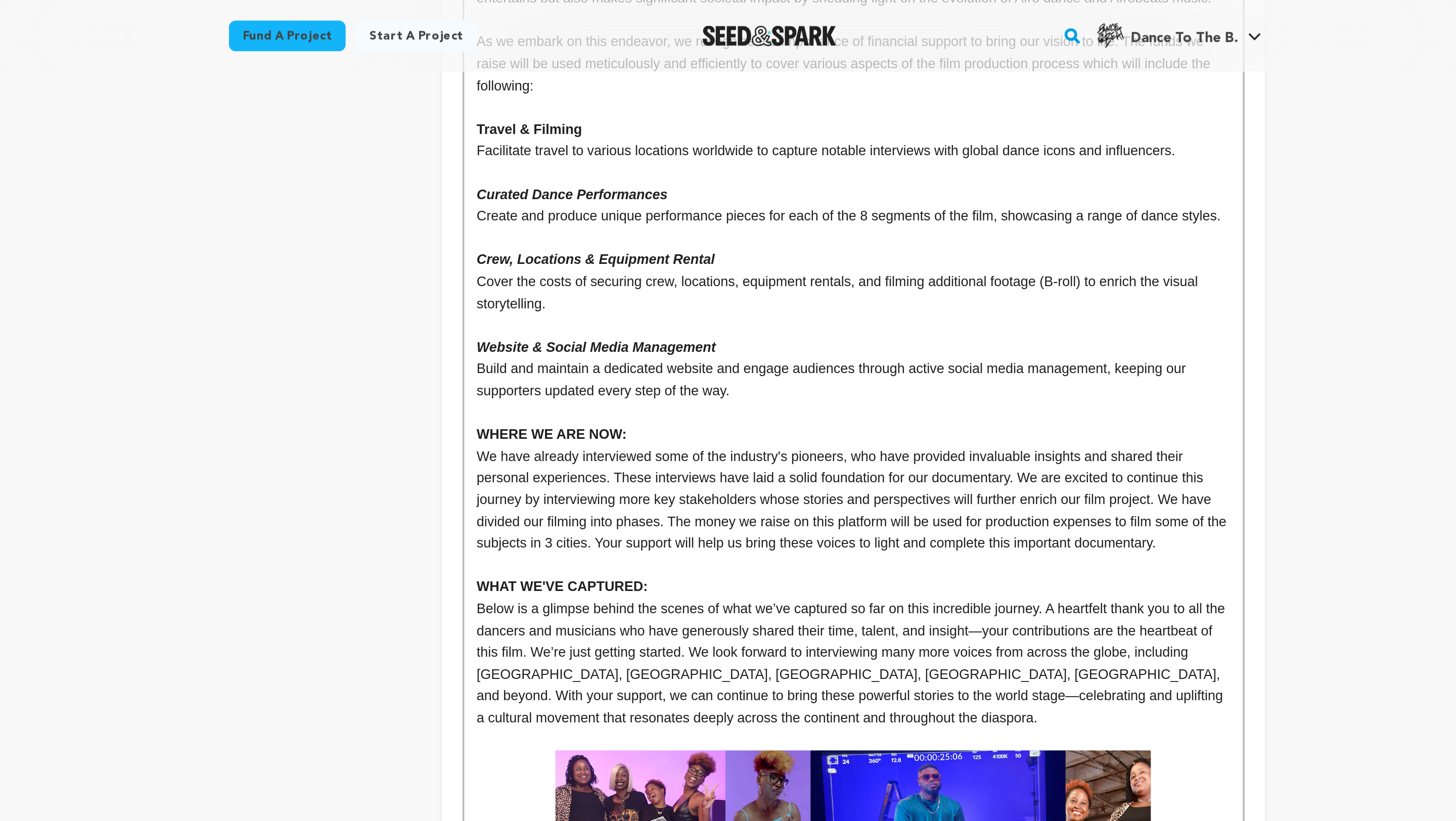
click at [887, 400] on p "Below is a glimpse behind the scenes of what we’ve captured so far on this incr…" at bounding box center [791, 394] width 447 height 78
click at [701, 433] on p "Below is a glimpse behind the scenes of what we’ve captured so far on this incr…" at bounding box center [791, 394] width 447 height 78
click at [814, 420] on p "Below is a glimpse behind the scenes of what we’ve captured so far on this incr…" at bounding box center [791, 394] width 447 height 78
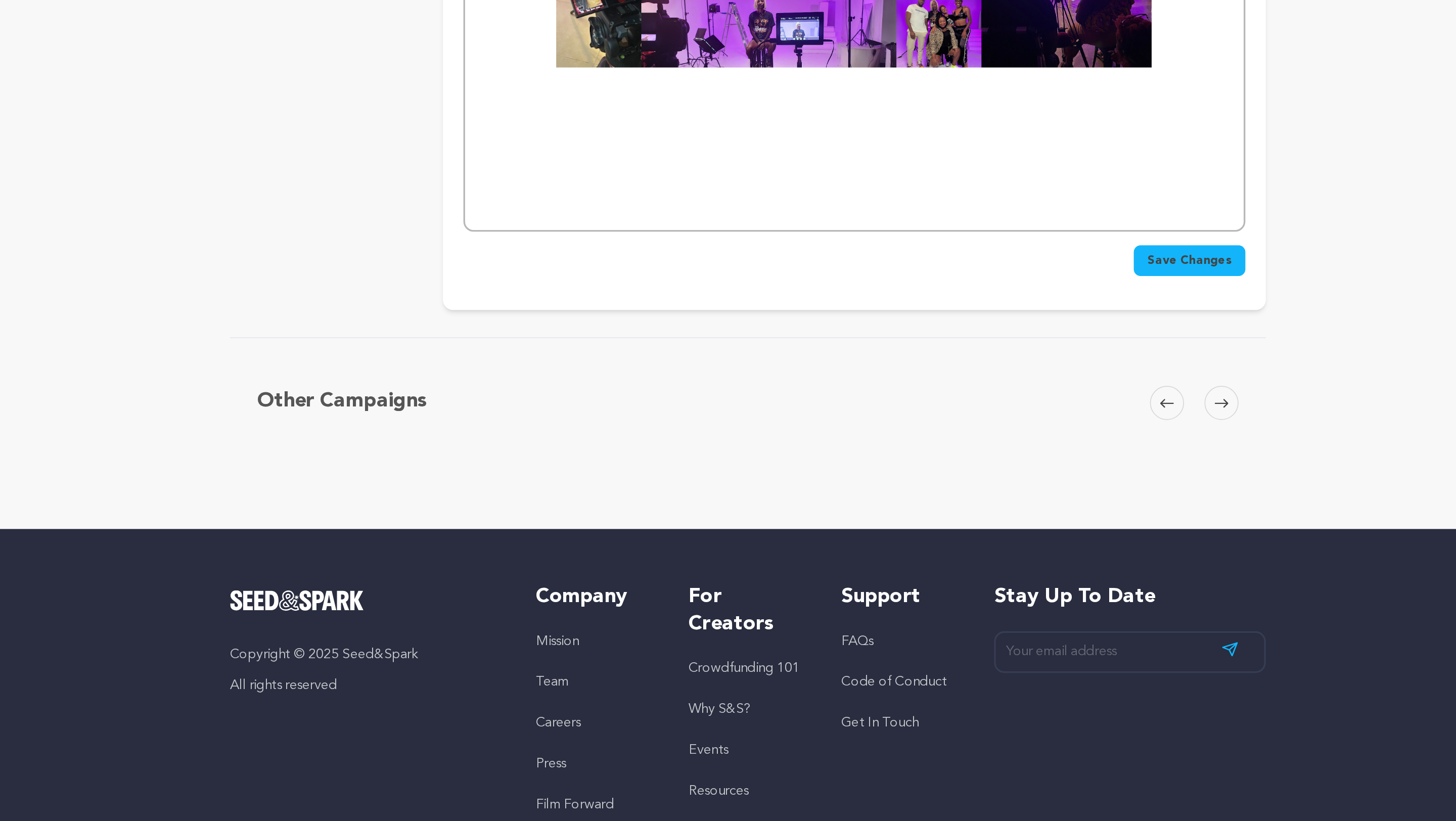
scroll to position [1807, 0]
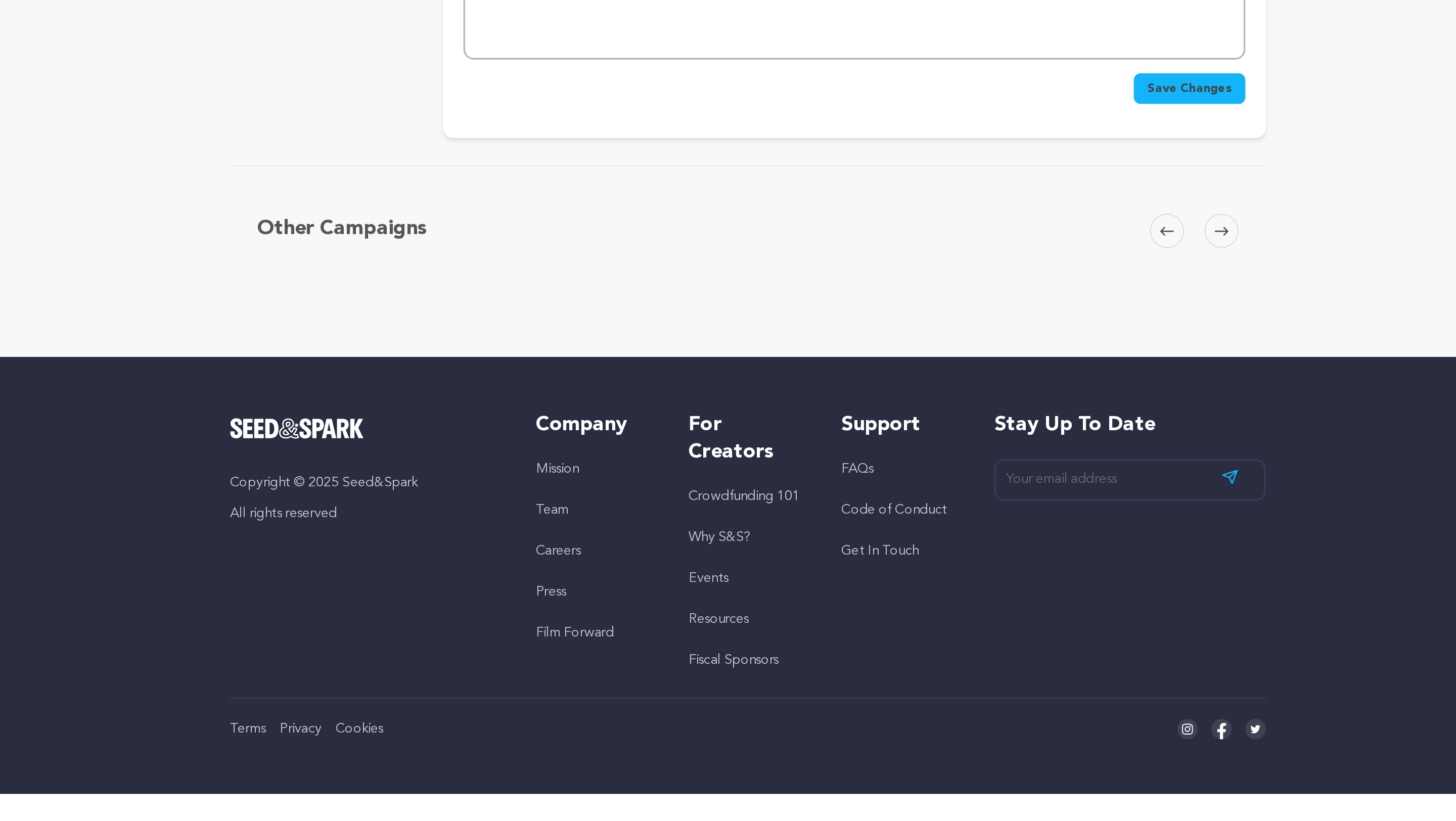
click at [981, 391] on span "Save Changes" at bounding box center [990, 386] width 50 height 10
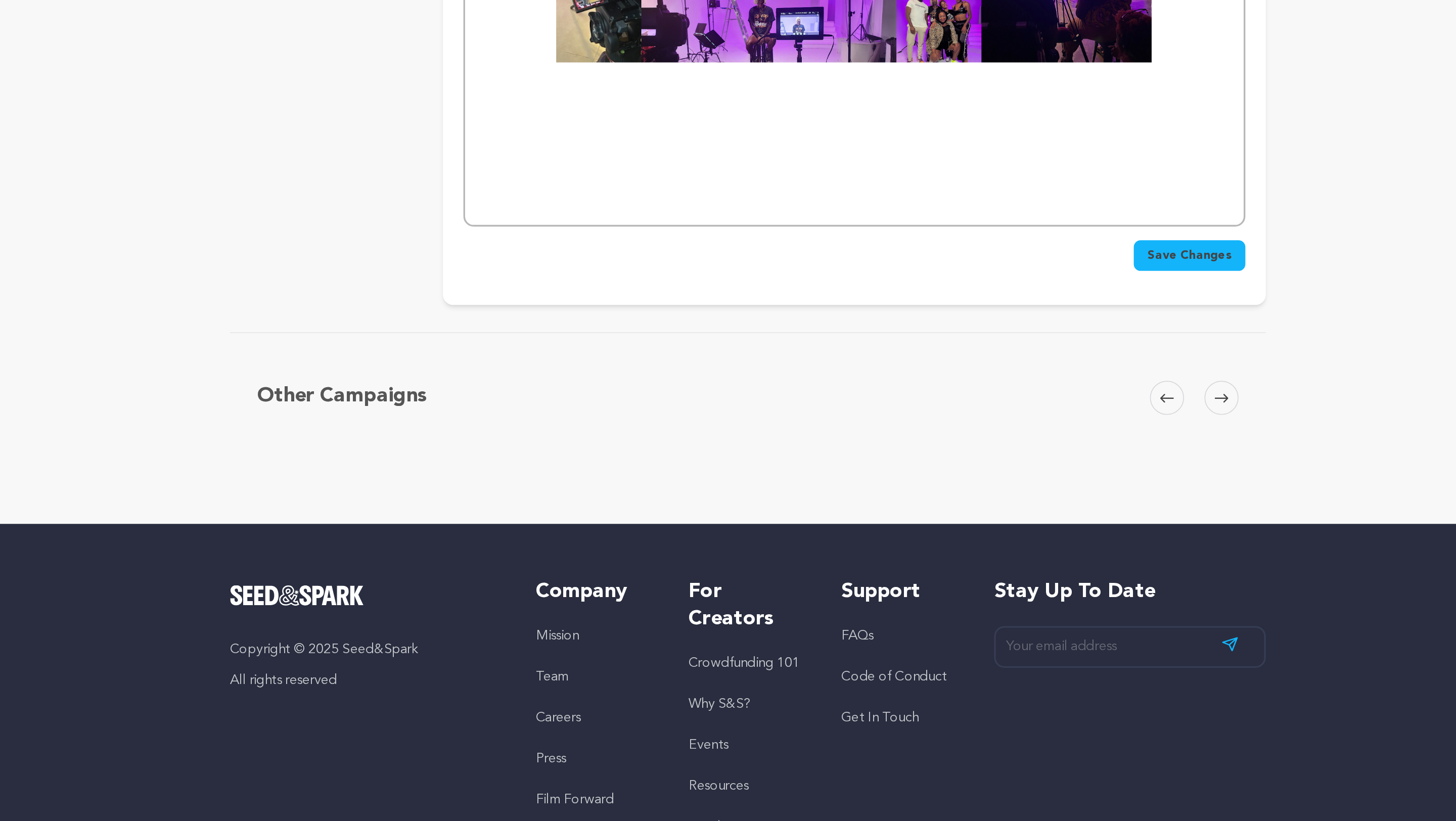
scroll to position [1828, 0]
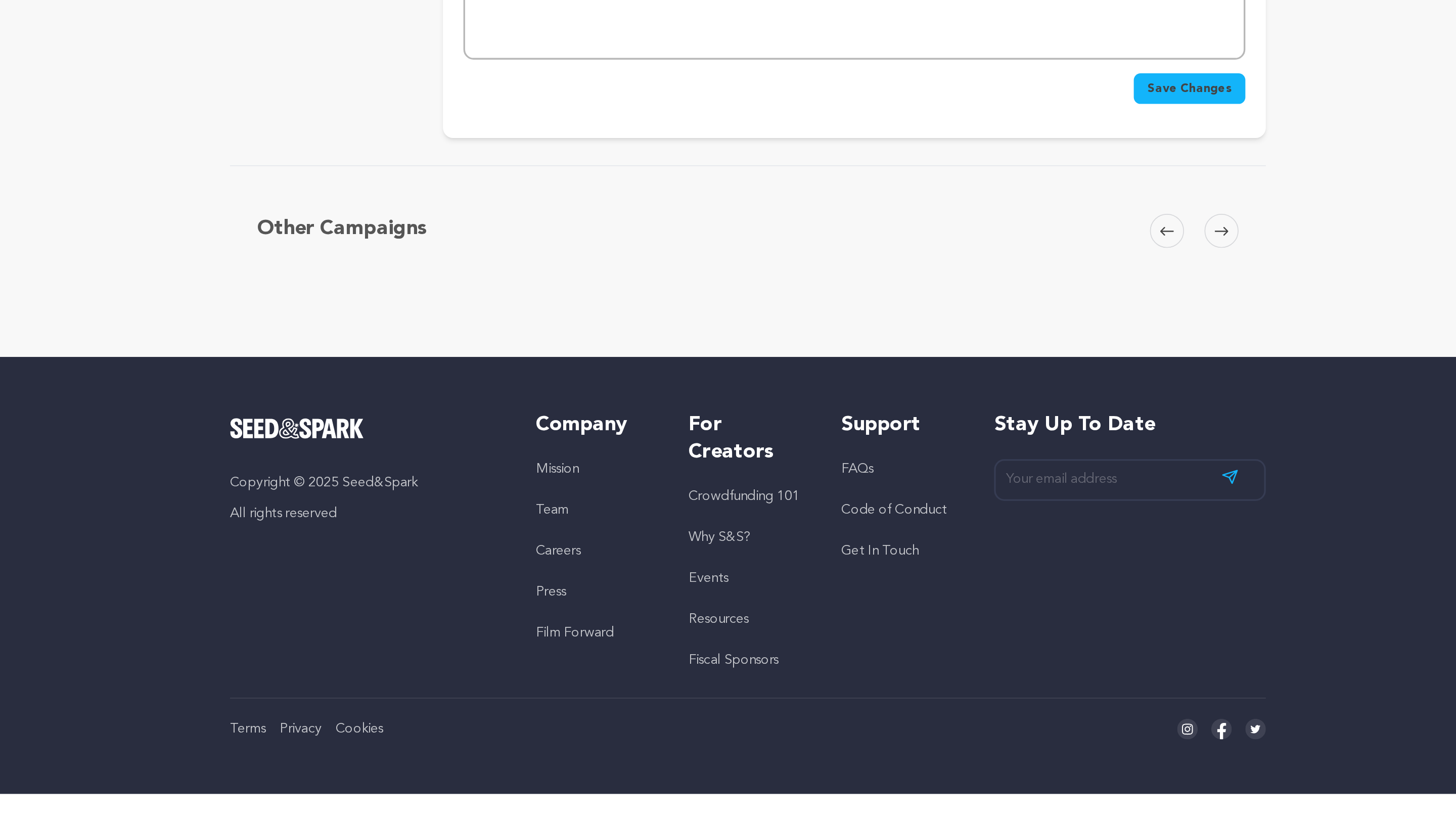
click at [978, 388] on span "Save Changes" at bounding box center [990, 386] width 50 height 10
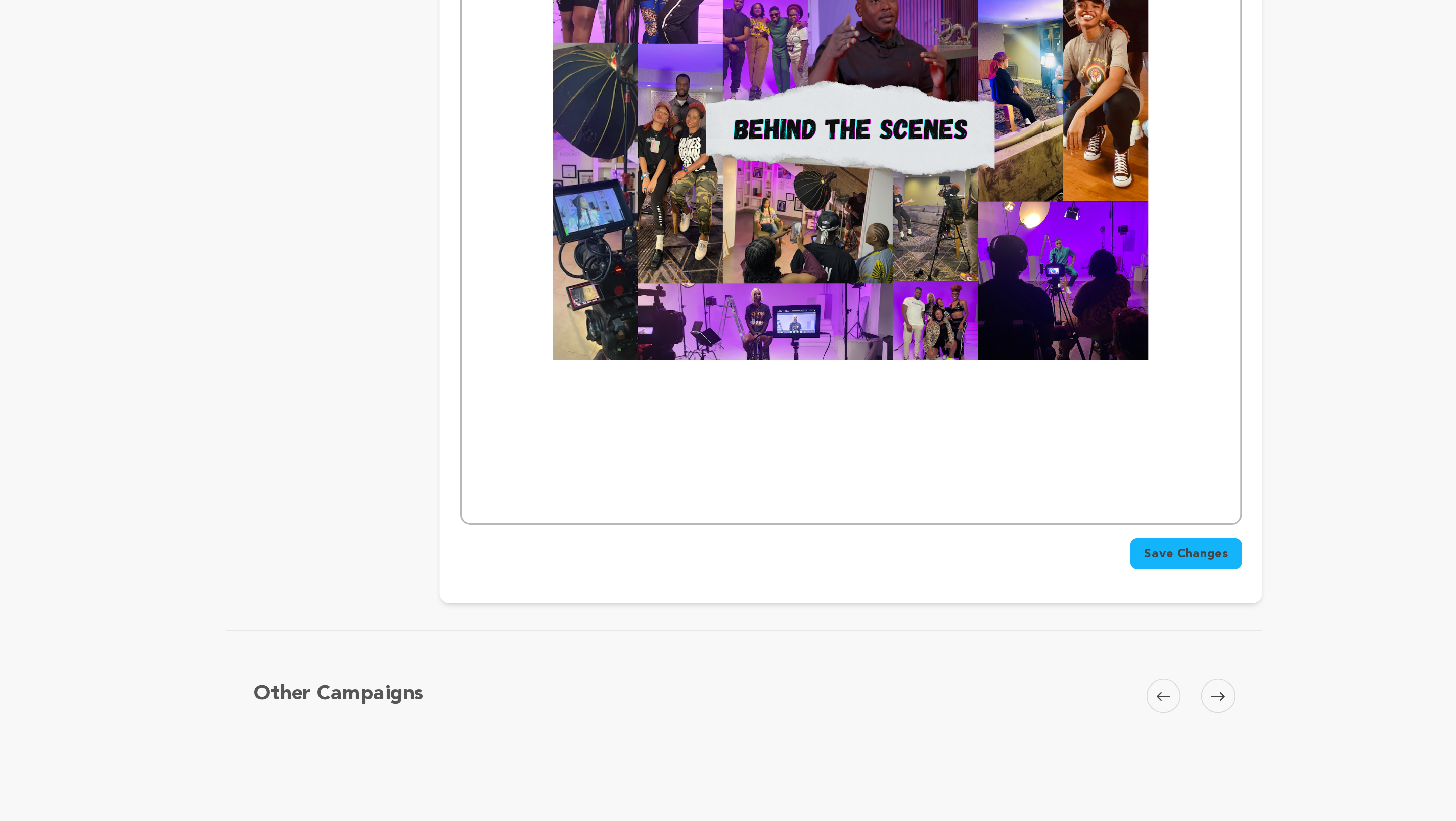
scroll to position [1528, 0]
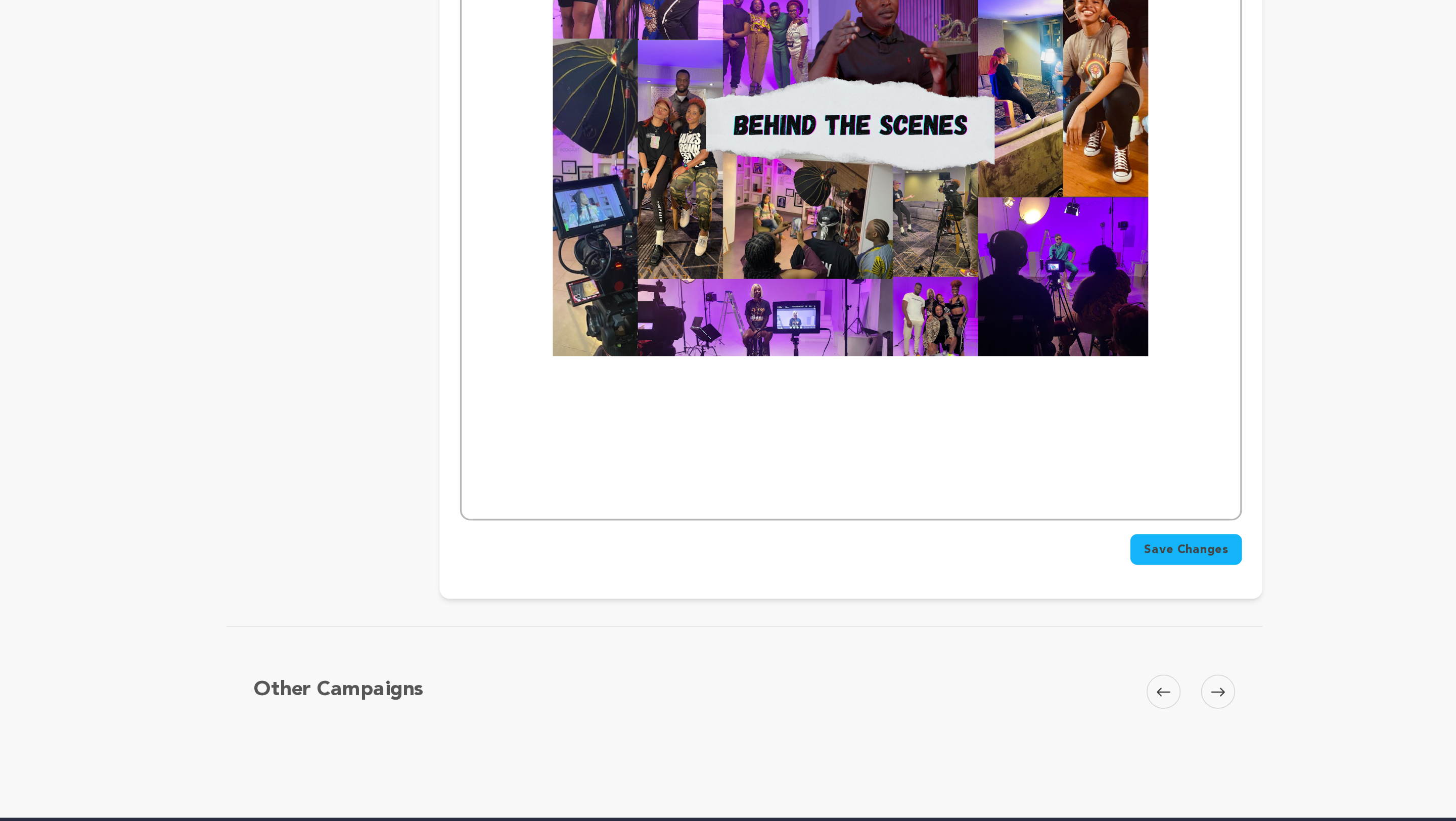
click at [994, 665] on span "Save Changes" at bounding box center [990, 659] width 50 height 10
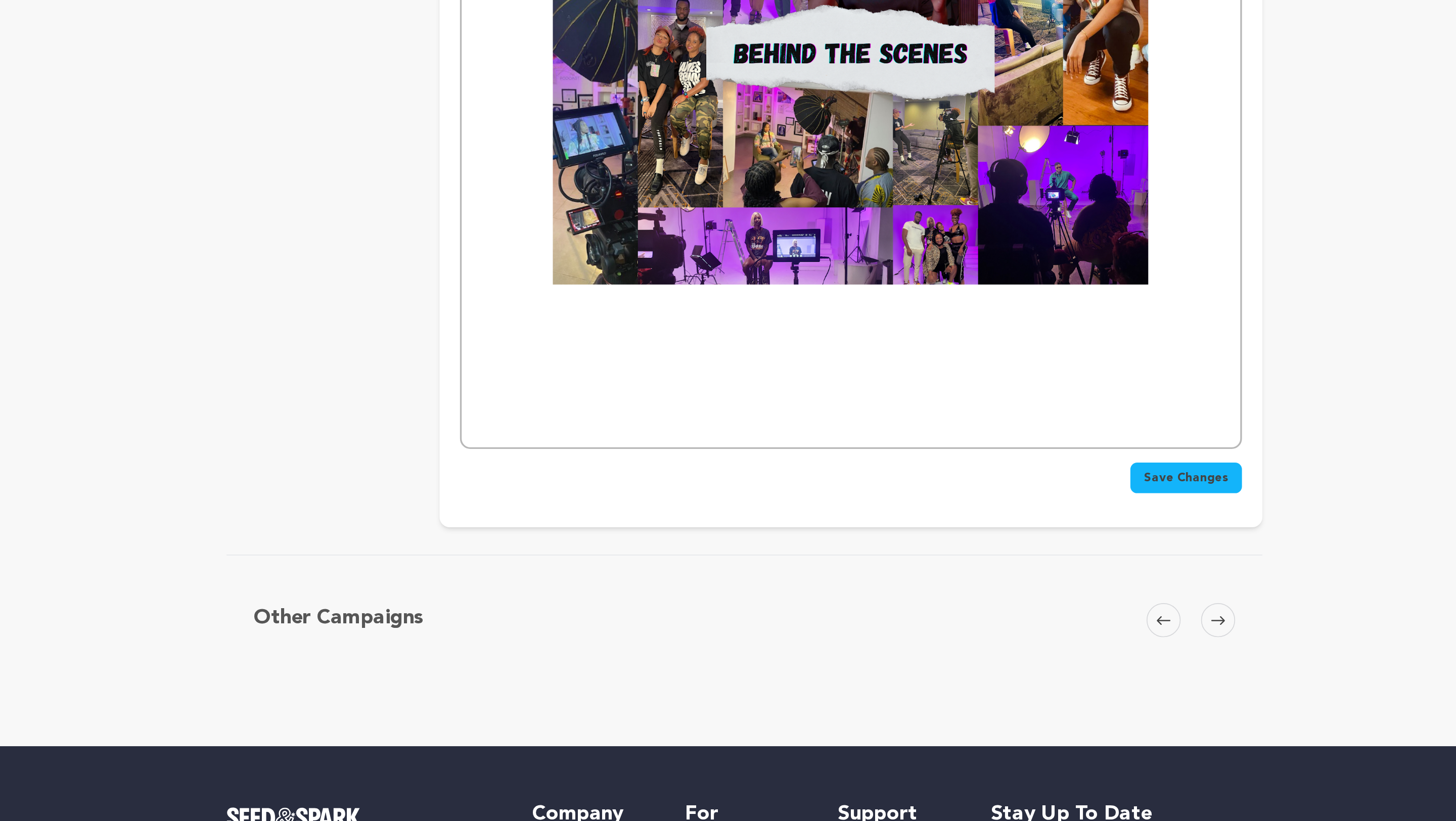
scroll to position [1570, 0]
click at [988, 622] on span "Save Changes" at bounding box center [990, 616] width 50 height 10
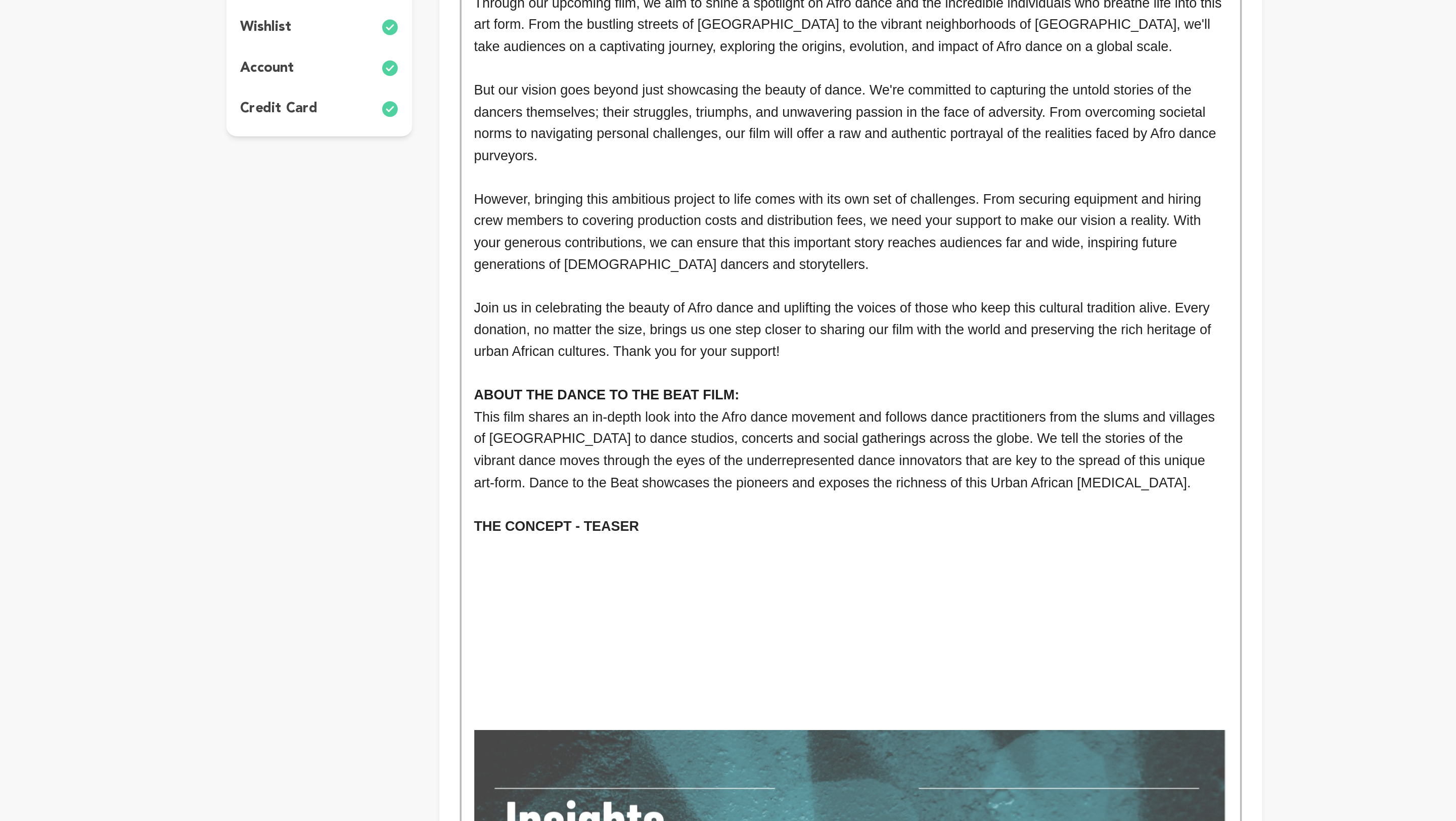
scroll to position [0, 0]
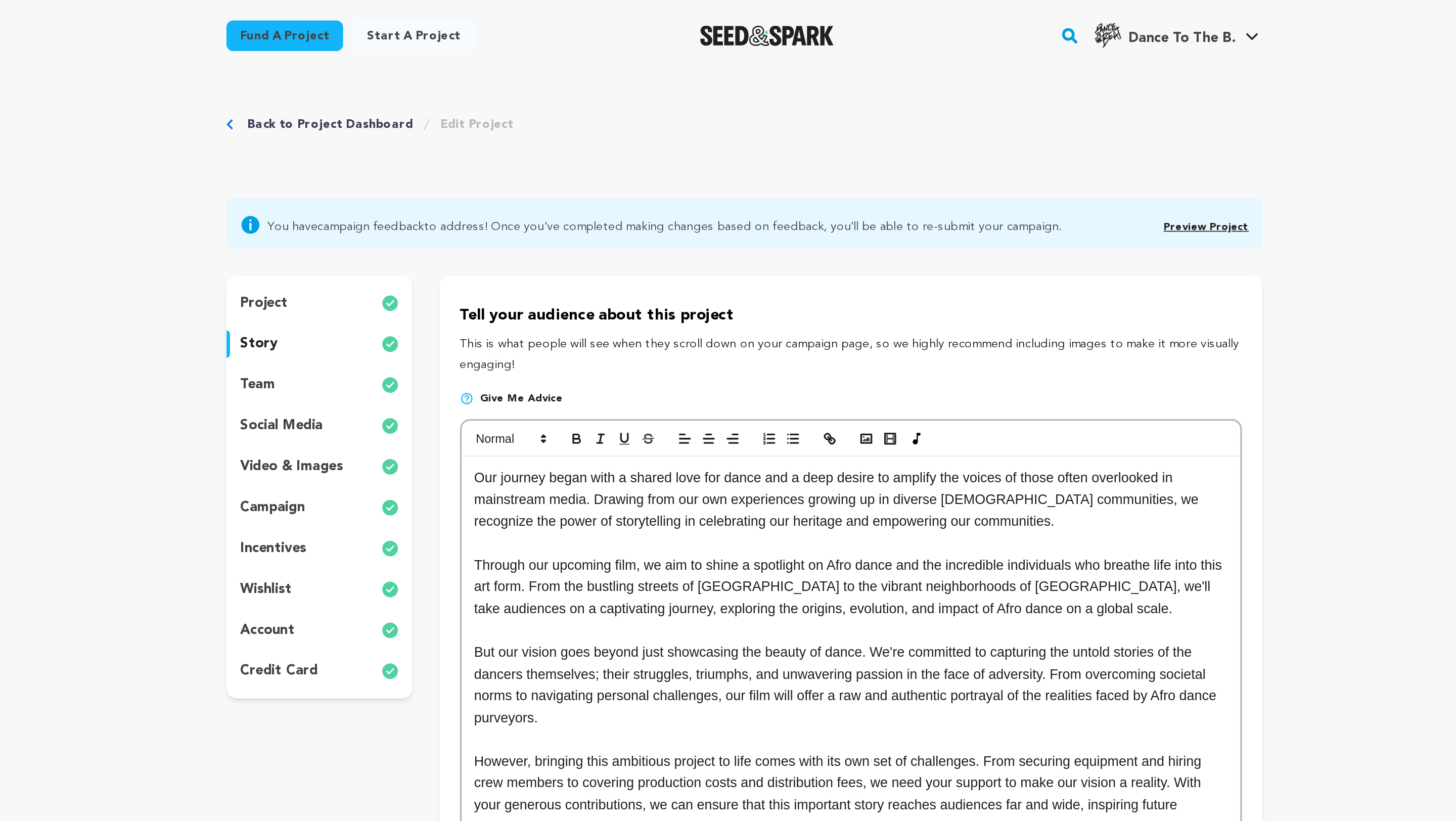
click at [665, 79] on div "Back to Project Dashboard Edit Project" at bounding box center [728, 84] width 615 height 67
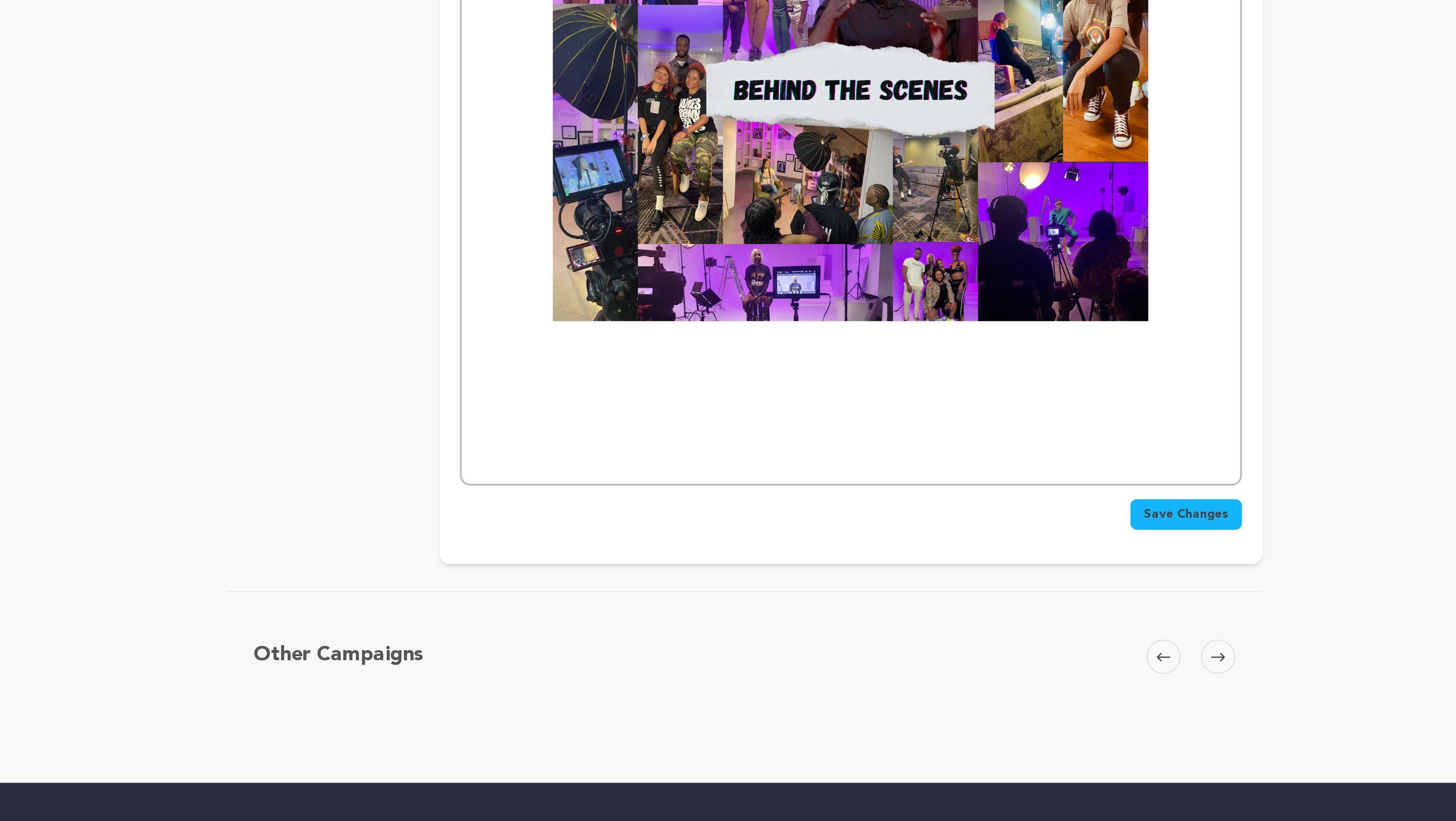
scroll to position [1557, 0]
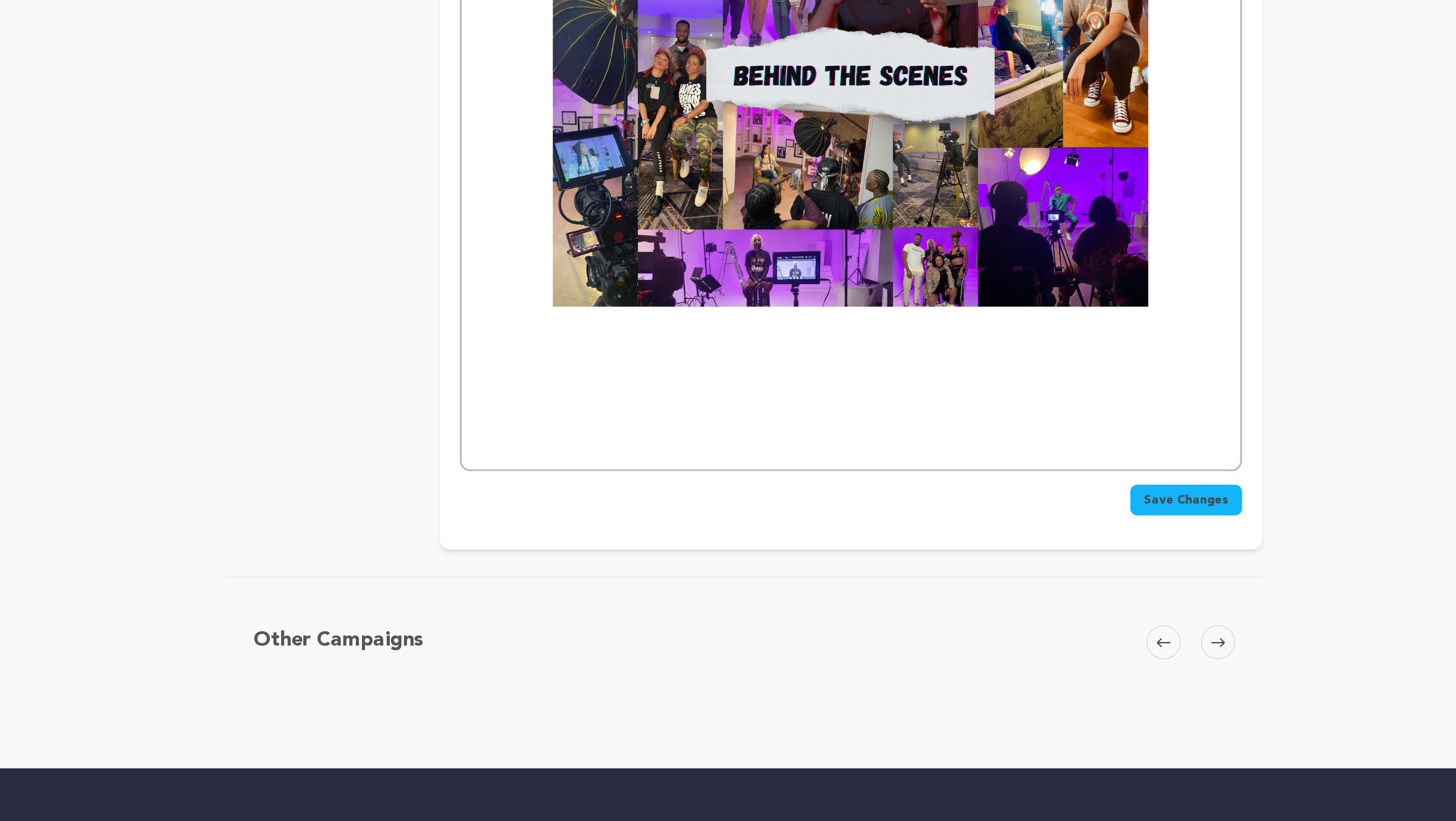
click at [984, 636] on span "Save Changes" at bounding box center [990, 630] width 50 height 10
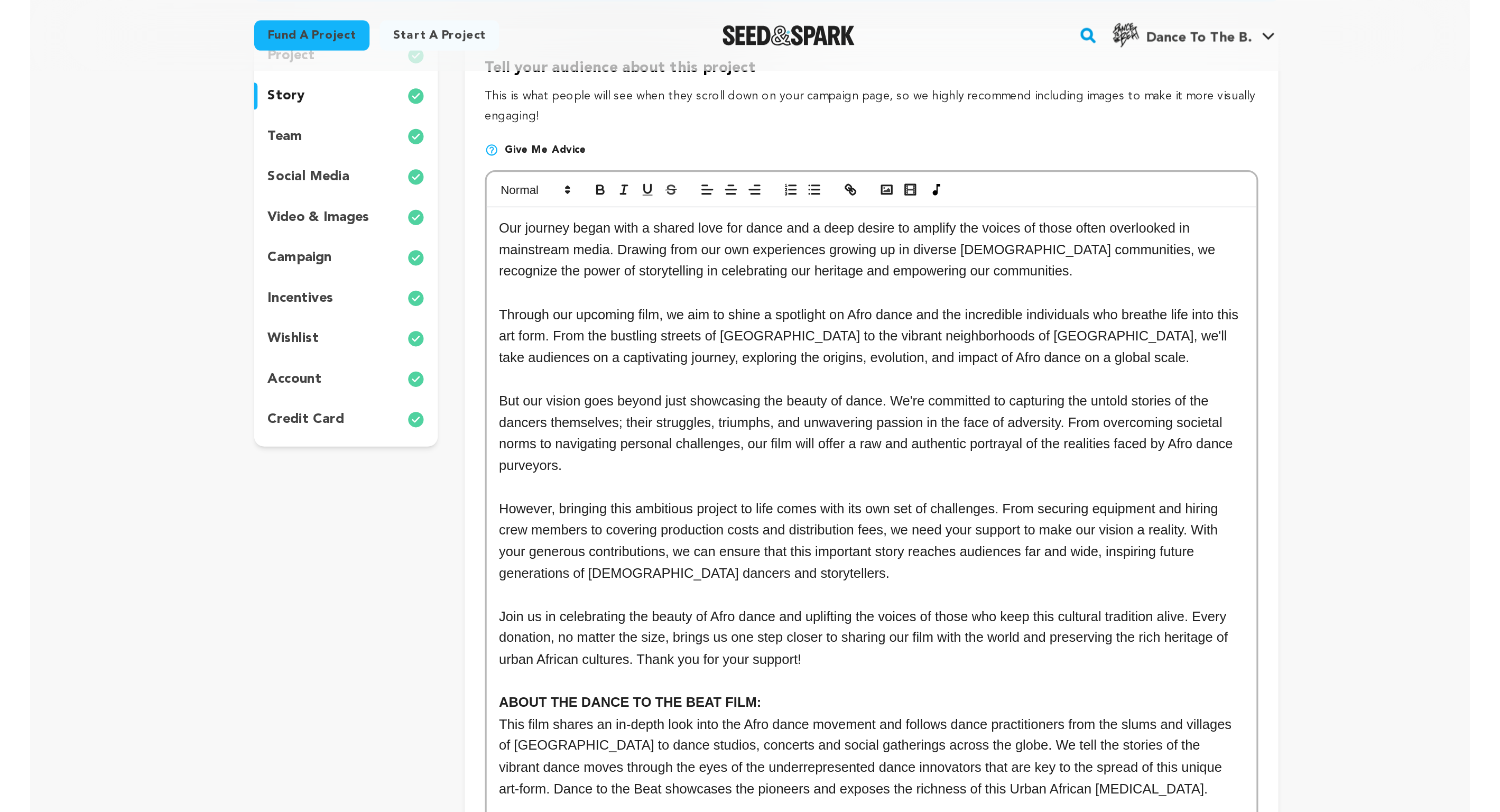
scroll to position [0, 0]
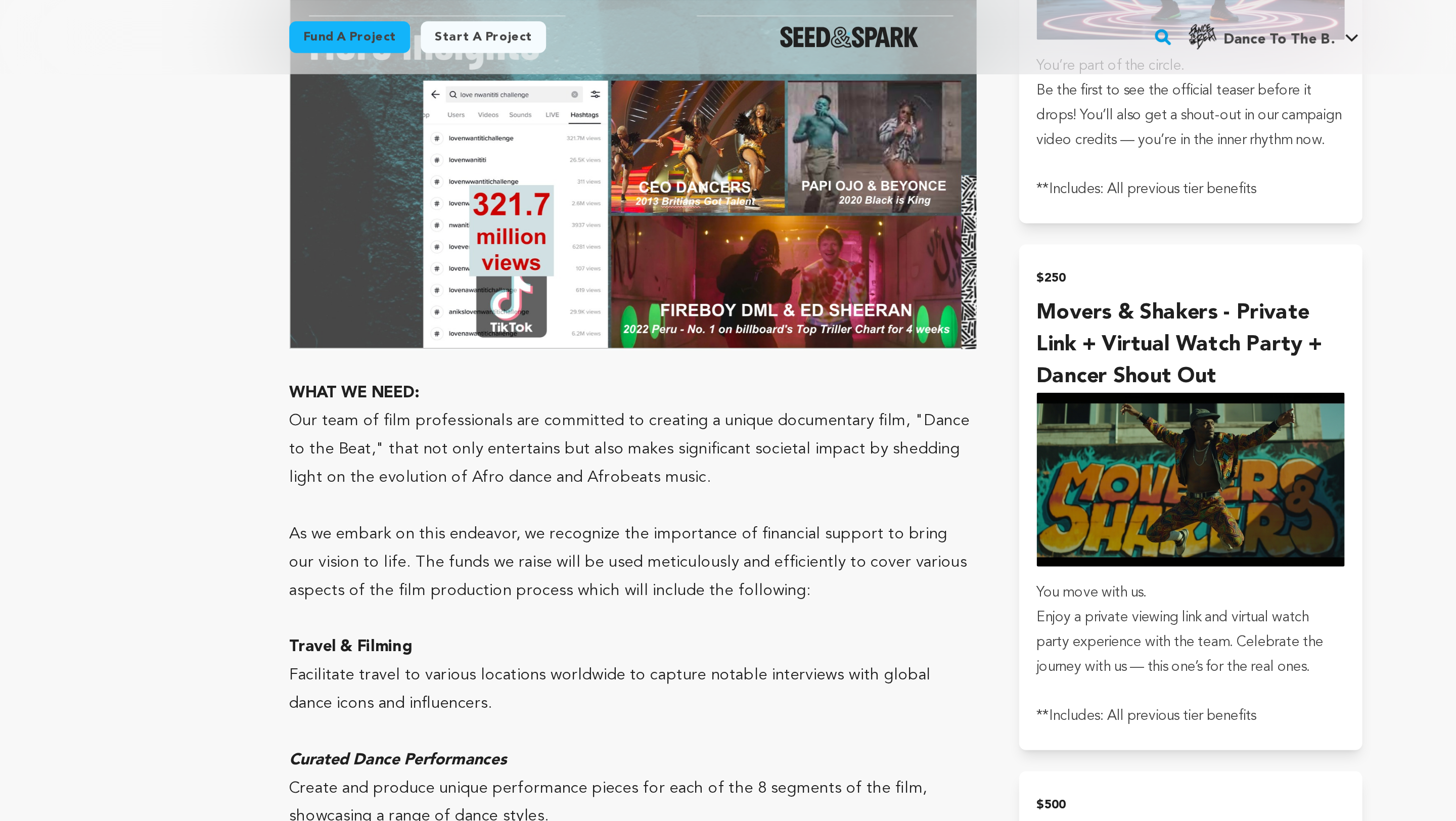
scroll to position [1746, 0]
